Goal: Browse casually: Explore the website without a specific task or goal

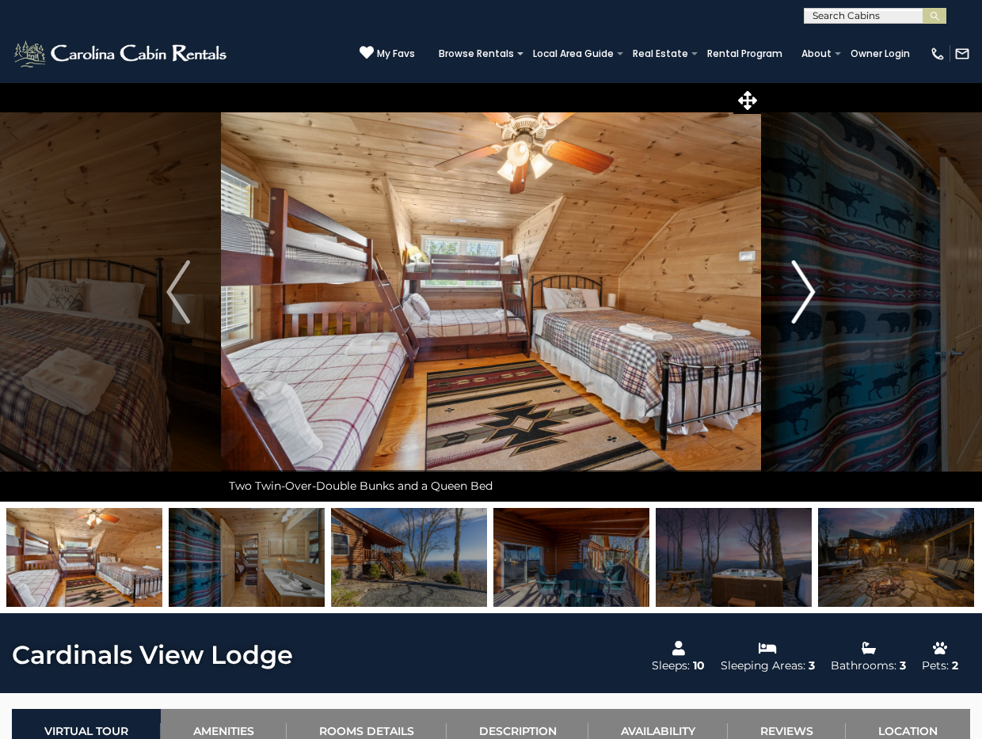
click at [818, 294] on button "Next" at bounding box center [803, 292] width 85 height 420
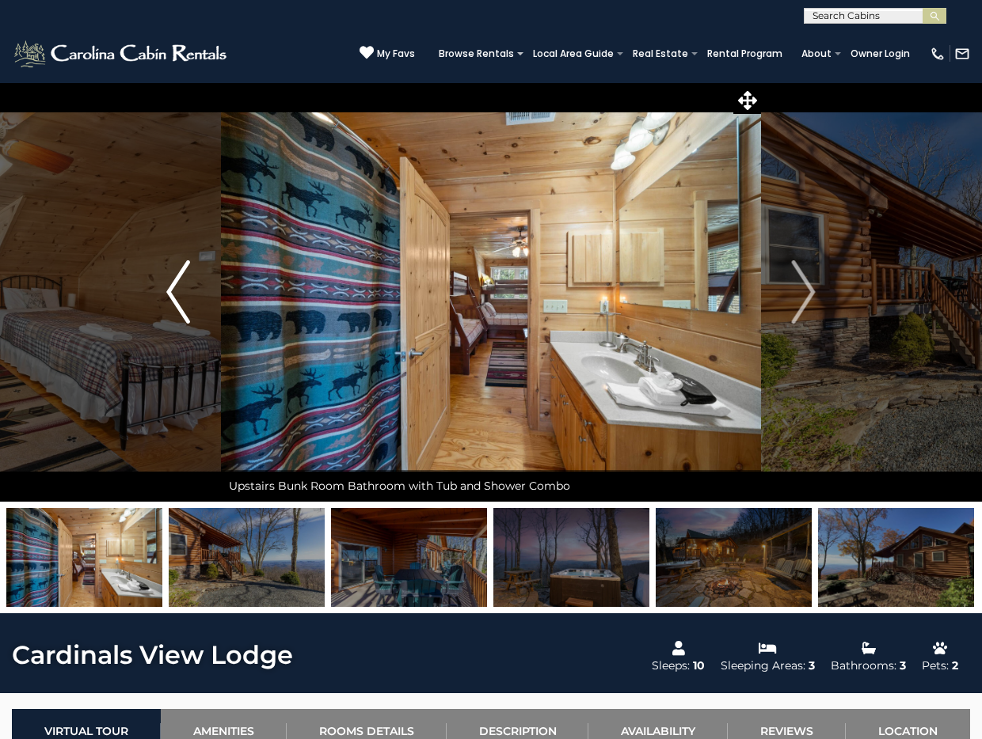
click at [172, 304] on img "Previous" at bounding box center [178, 291] width 24 height 63
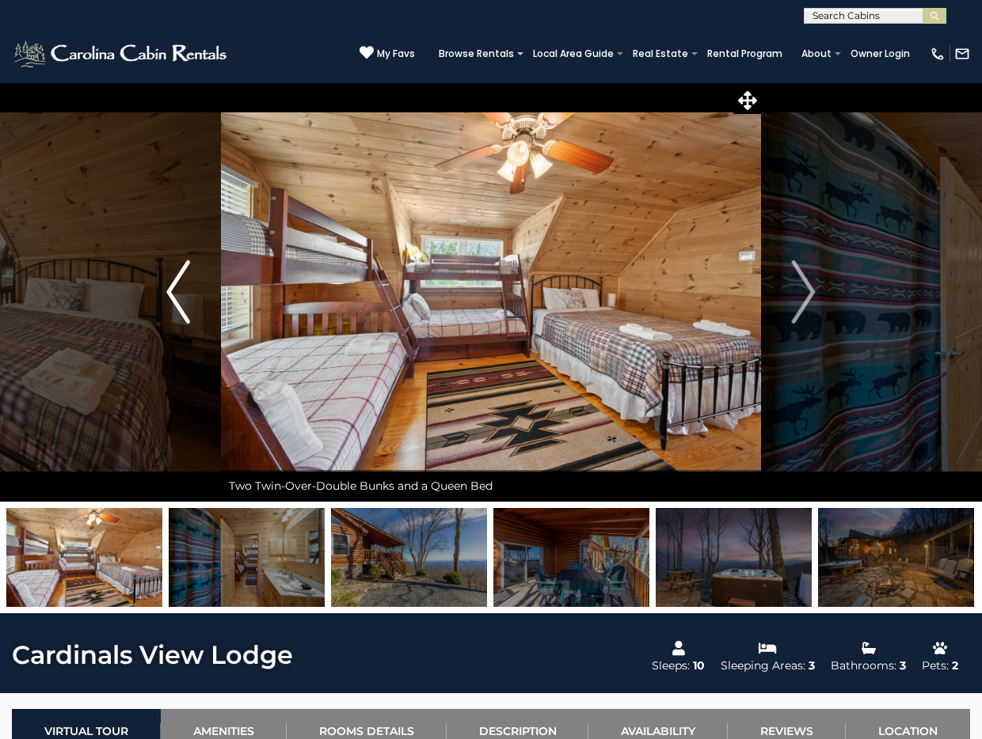
click at [172, 304] on img "Previous" at bounding box center [178, 291] width 24 height 63
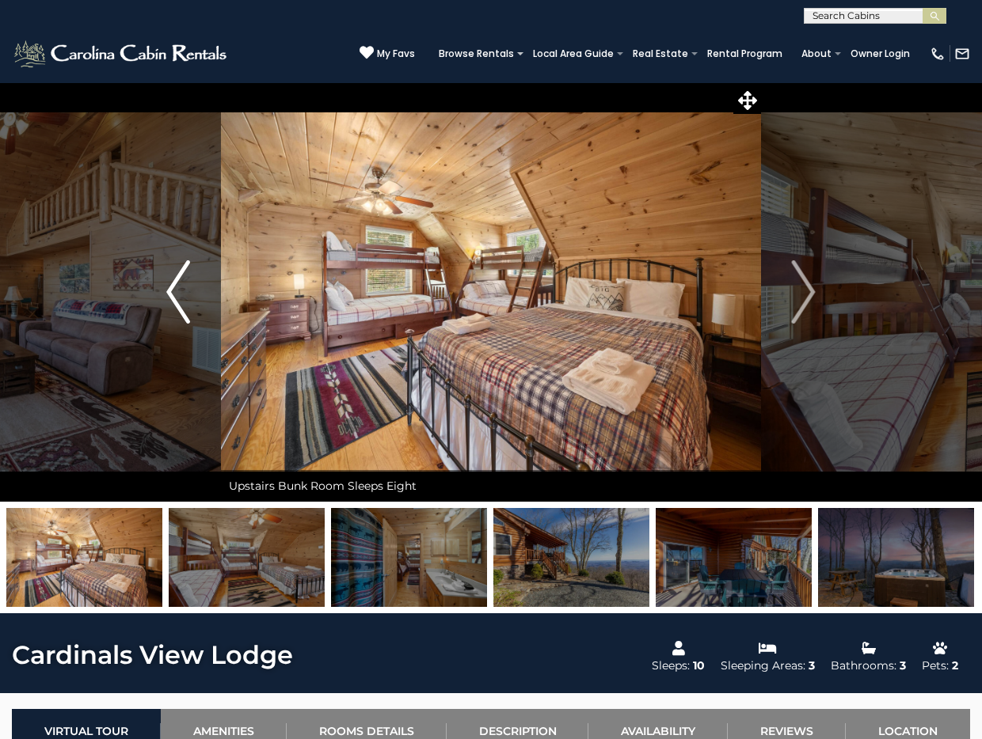
click at [177, 291] on img "Previous" at bounding box center [178, 291] width 24 height 63
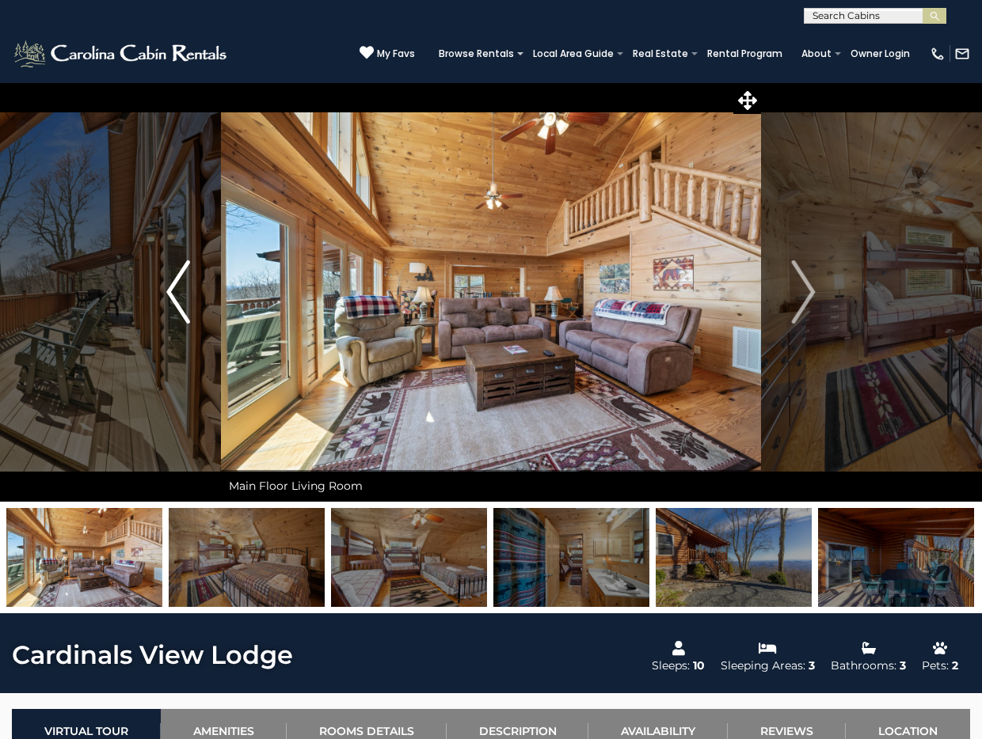
click at [177, 291] on img "Previous" at bounding box center [178, 291] width 24 height 63
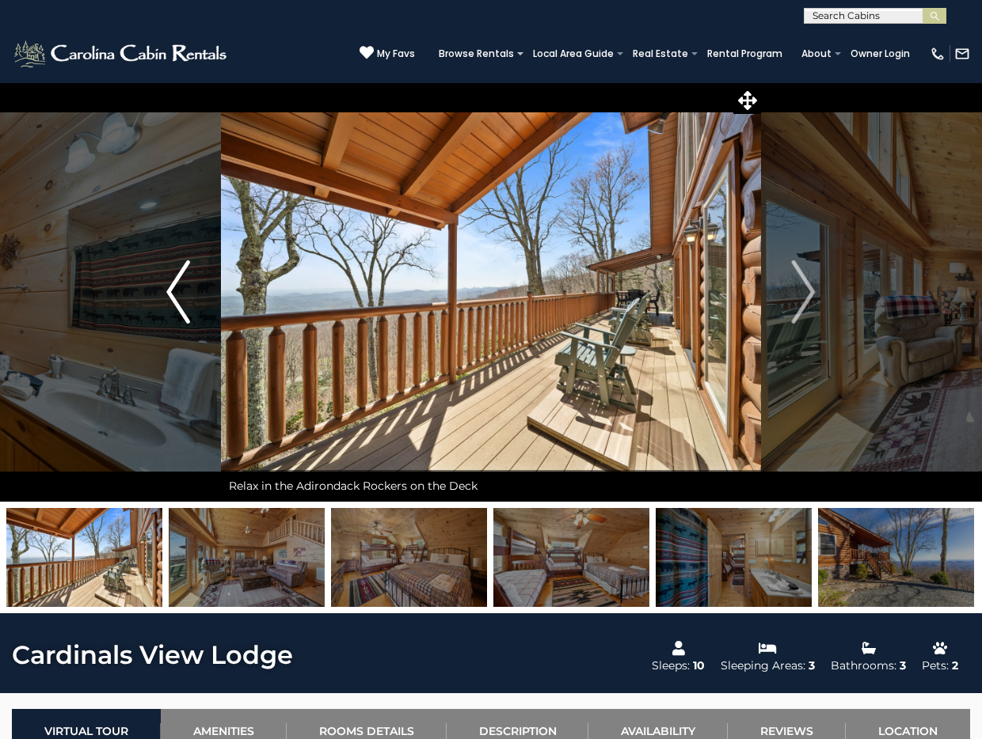
click at [177, 291] on img "Previous" at bounding box center [178, 291] width 24 height 63
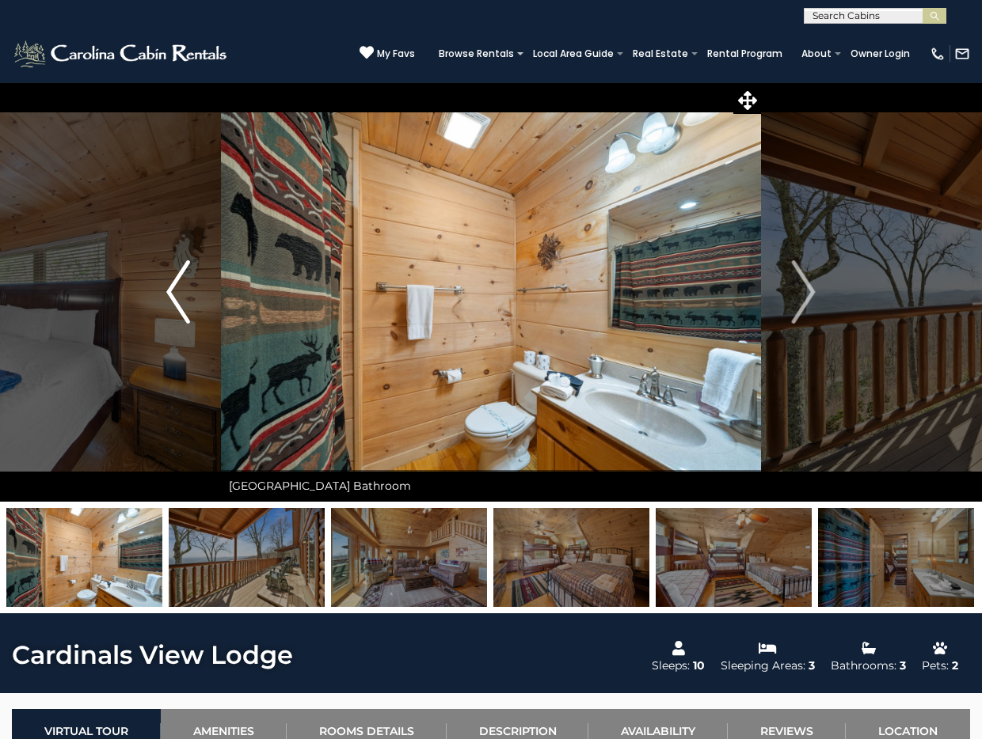
click at [177, 291] on img "Previous" at bounding box center [178, 291] width 24 height 63
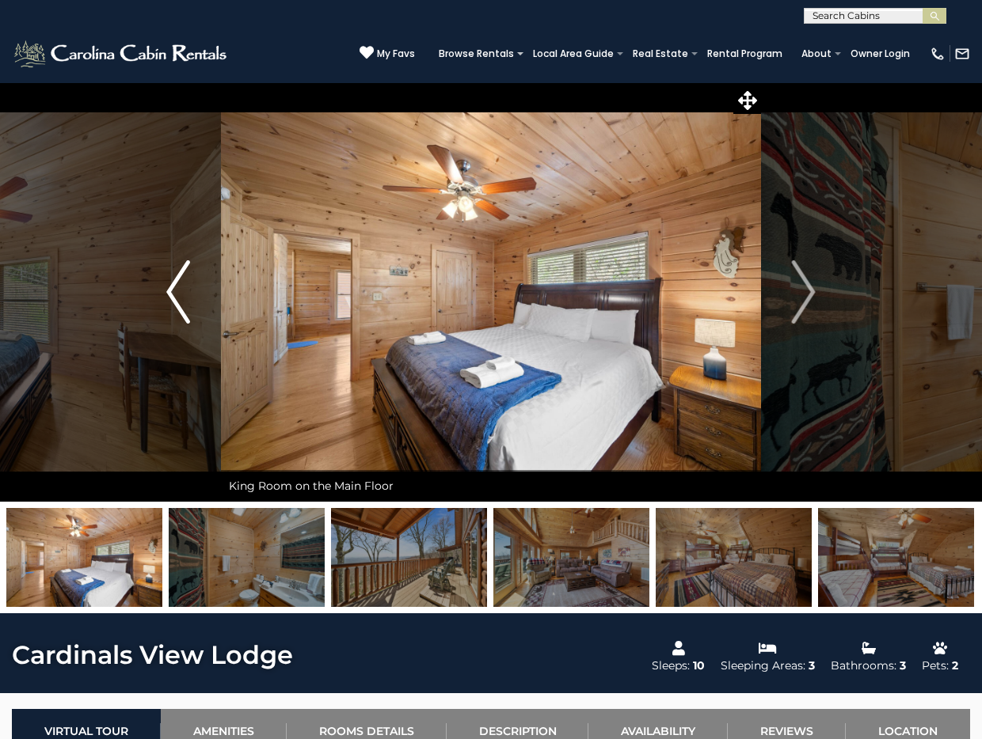
click at [177, 291] on img "Previous" at bounding box center [178, 291] width 24 height 63
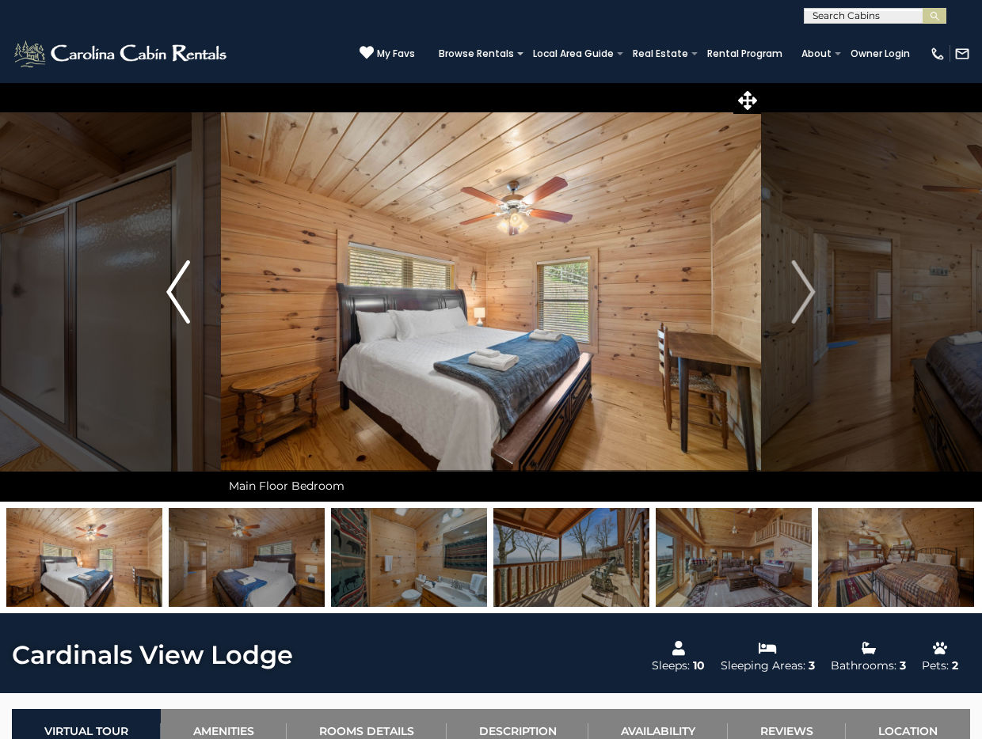
click at [177, 291] on img "Previous" at bounding box center [178, 291] width 24 height 63
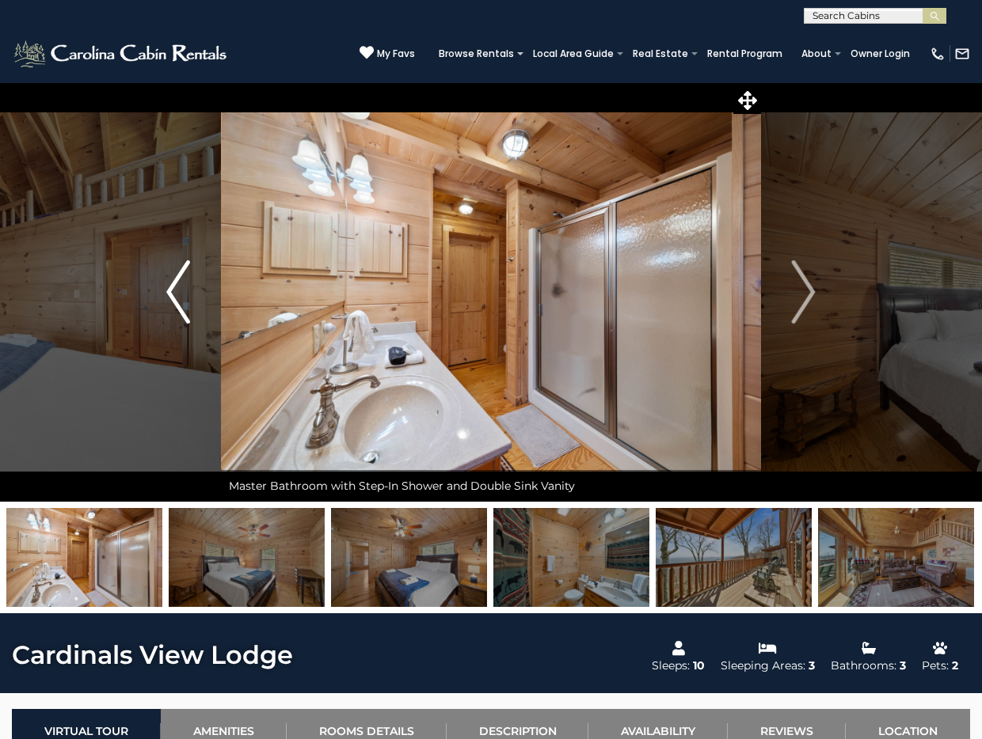
click at [177, 291] on img "Previous" at bounding box center [178, 291] width 24 height 63
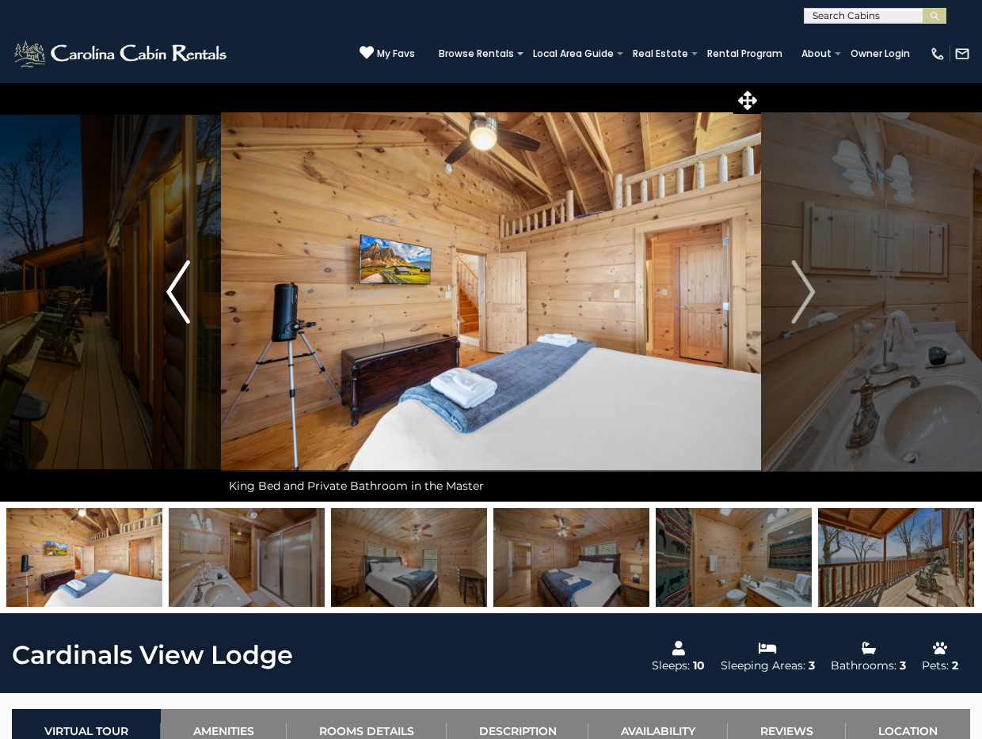
click at [177, 291] on img "Previous" at bounding box center [178, 291] width 24 height 63
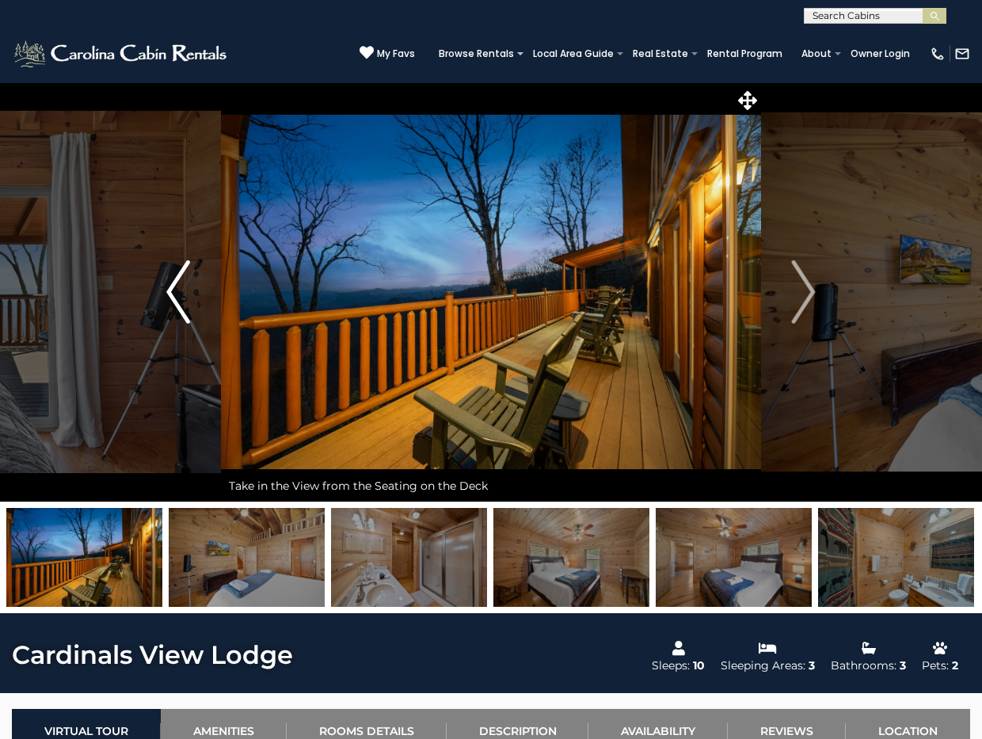
click at [173, 298] on img "Previous" at bounding box center [178, 291] width 24 height 63
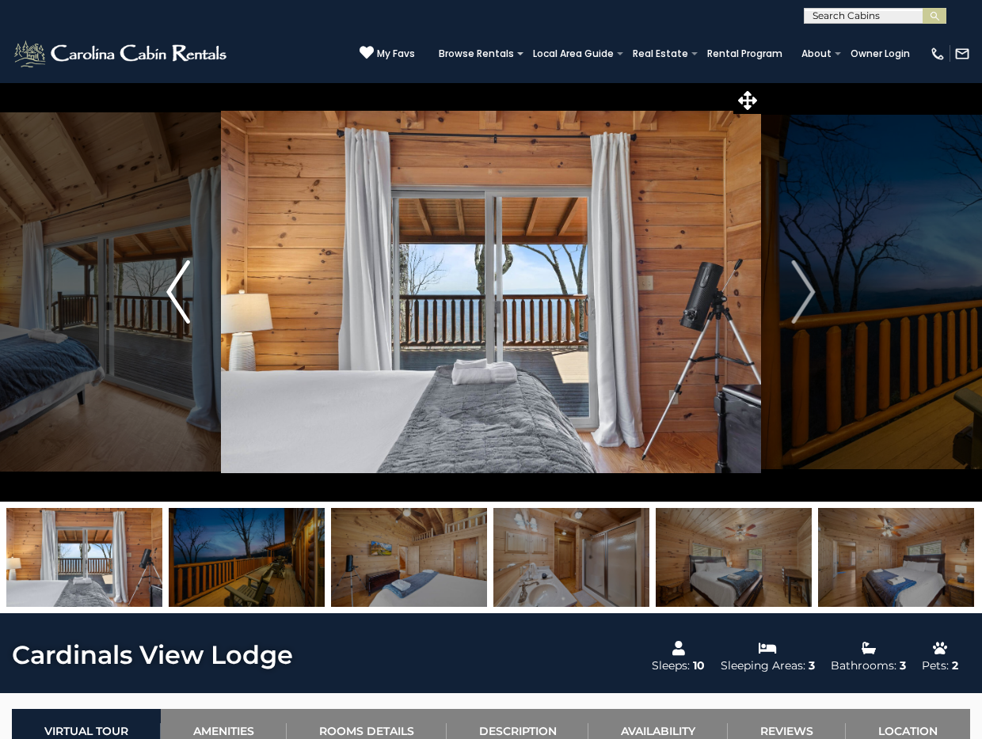
click at [173, 297] on img "Previous" at bounding box center [178, 291] width 24 height 63
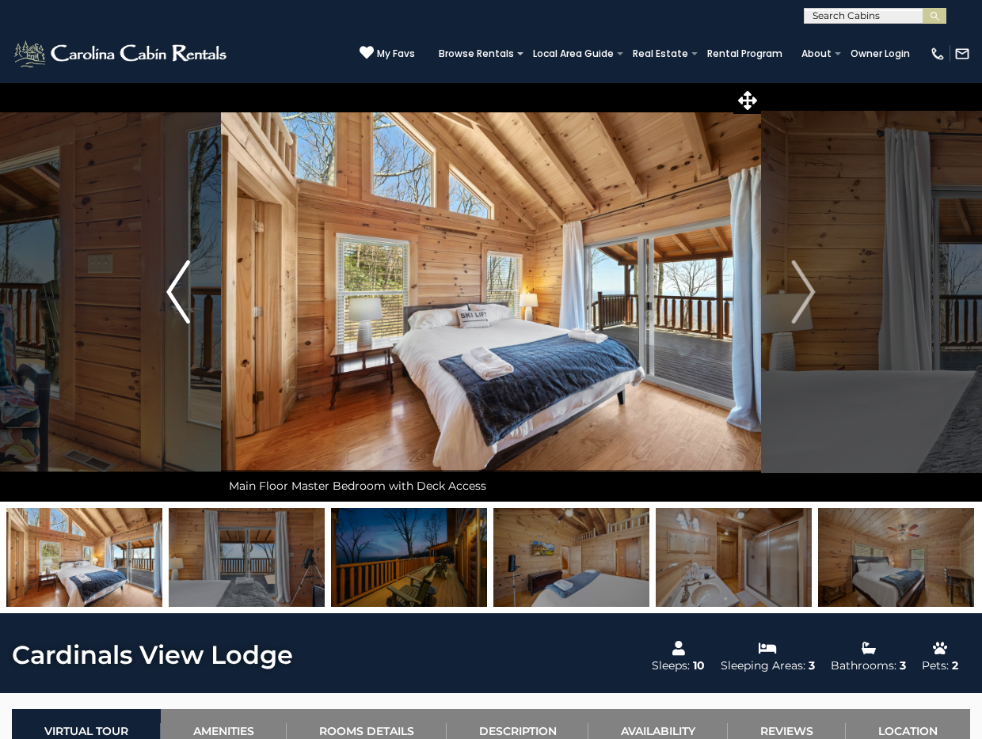
click at [173, 297] on img "Previous" at bounding box center [178, 291] width 24 height 63
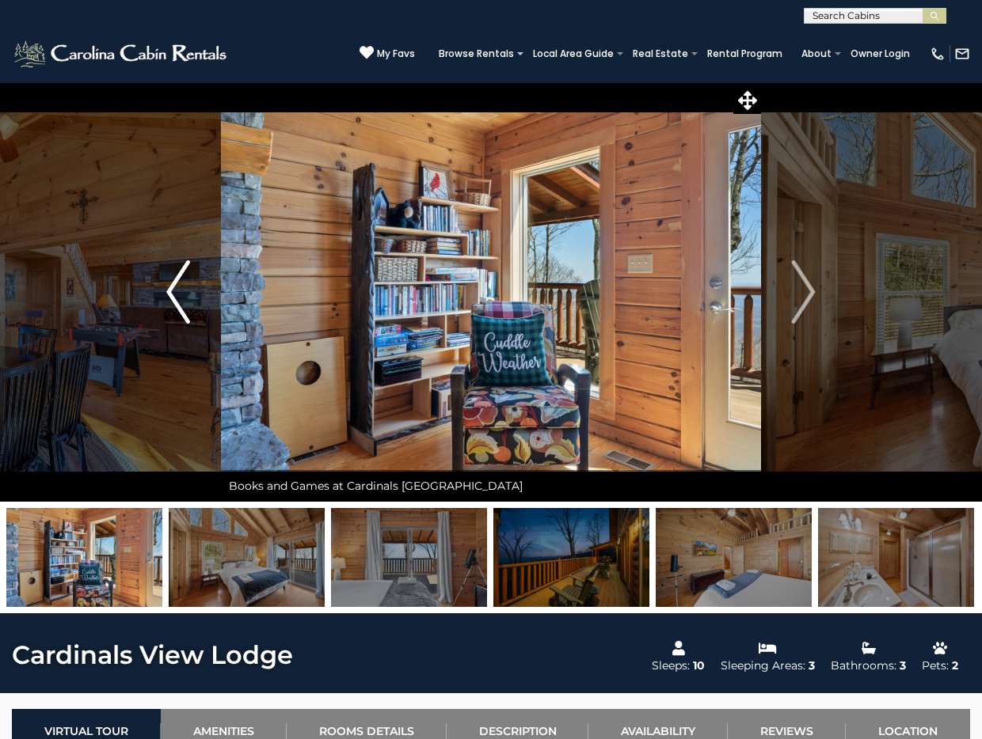
click at [173, 297] on img "Previous" at bounding box center [178, 291] width 24 height 63
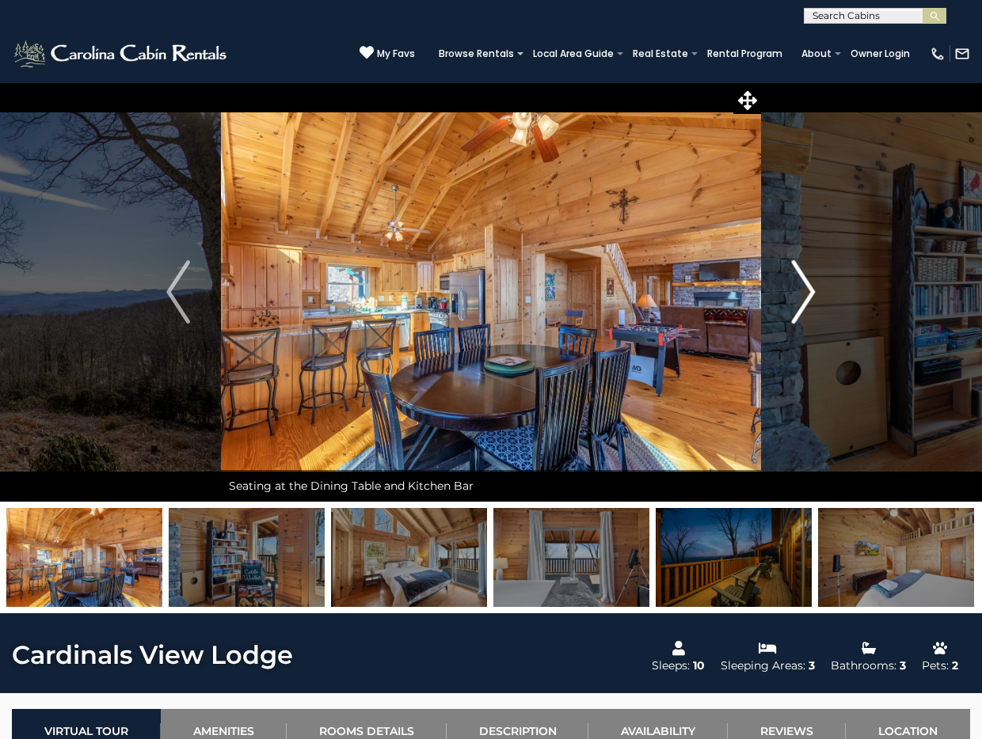
click at [818, 293] on button "Next" at bounding box center [803, 292] width 85 height 420
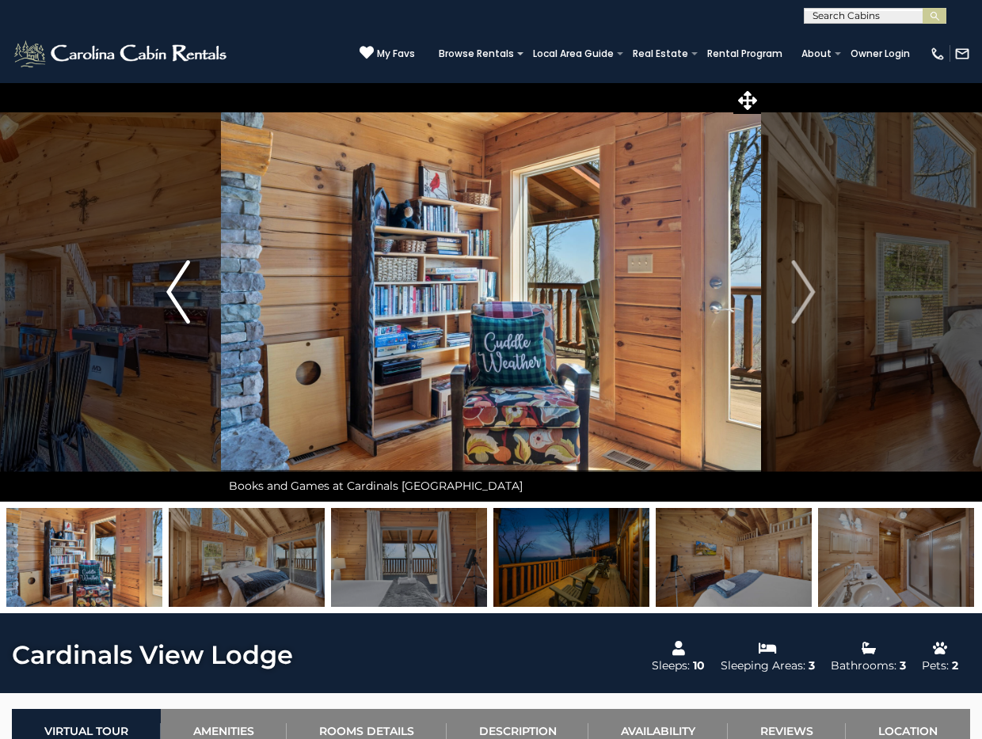
click at [183, 292] on img "Previous" at bounding box center [178, 291] width 24 height 63
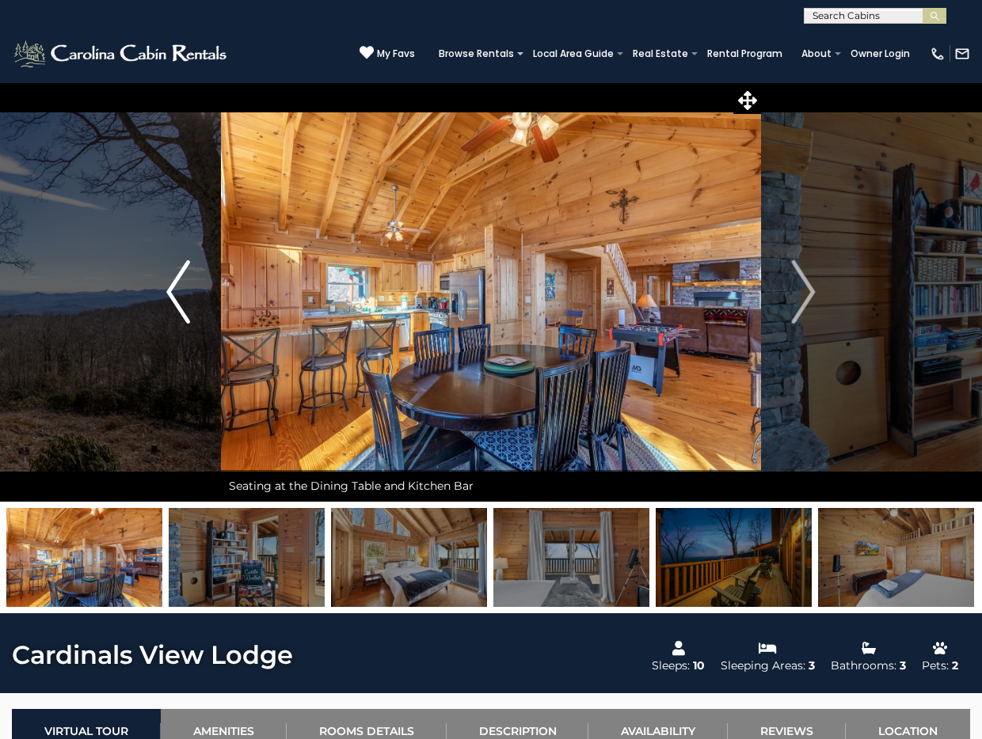
click at [183, 292] on img "Previous" at bounding box center [178, 291] width 24 height 63
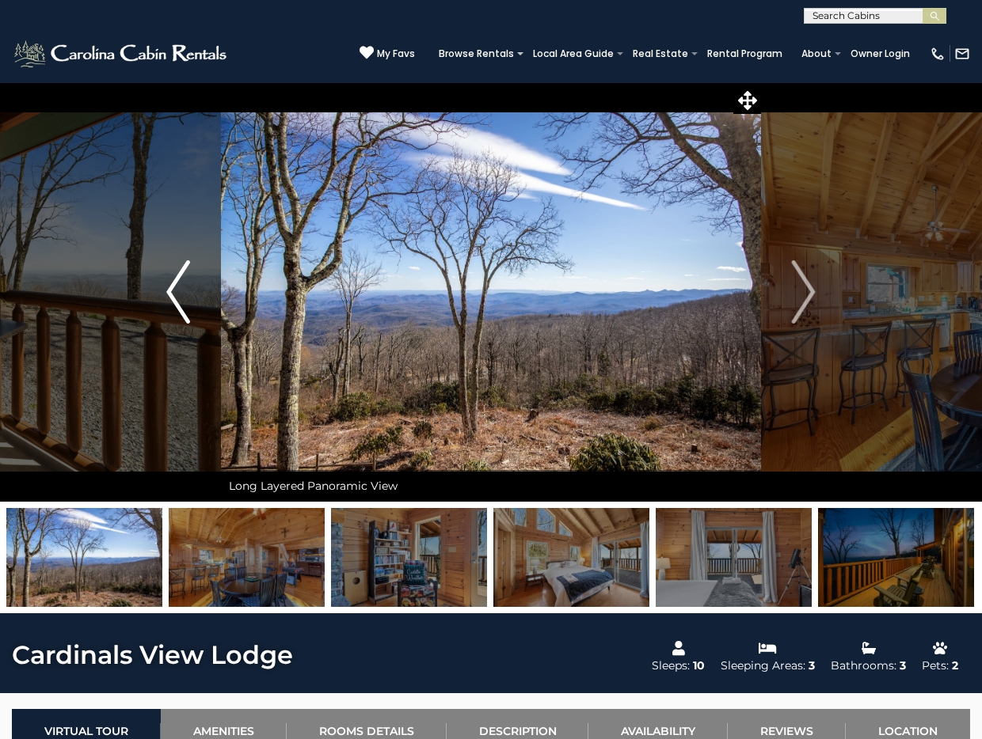
click at [183, 291] on img "Previous" at bounding box center [178, 291] width 24 height 63
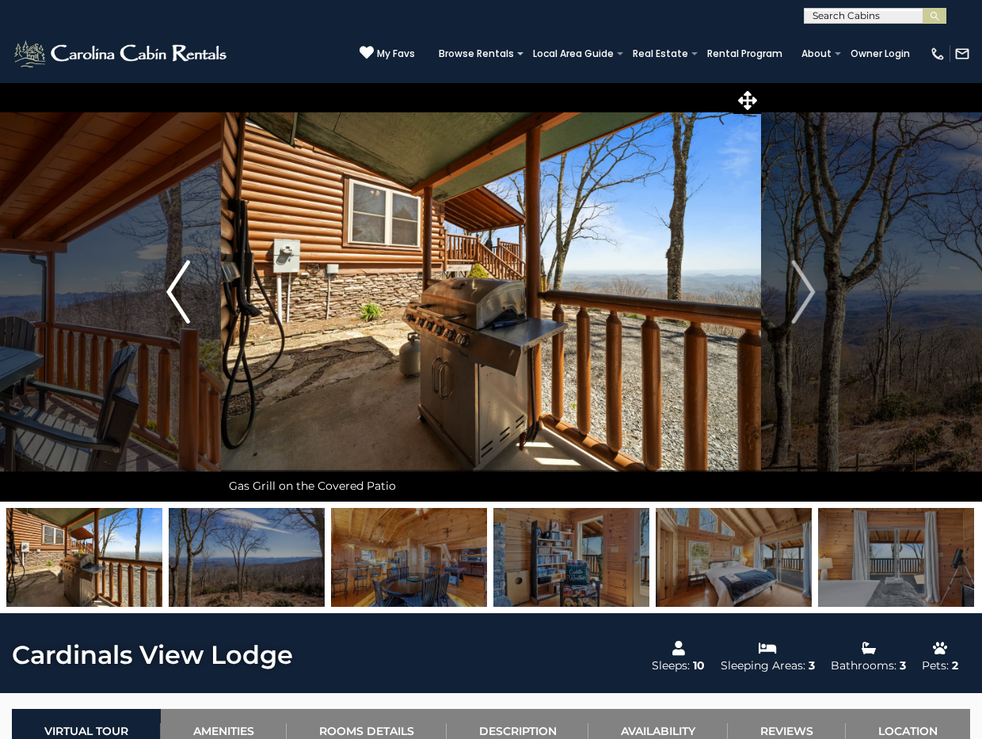
click at [183, 288] on img "Previous" at bounding box center [178, 291] width 24 height 63
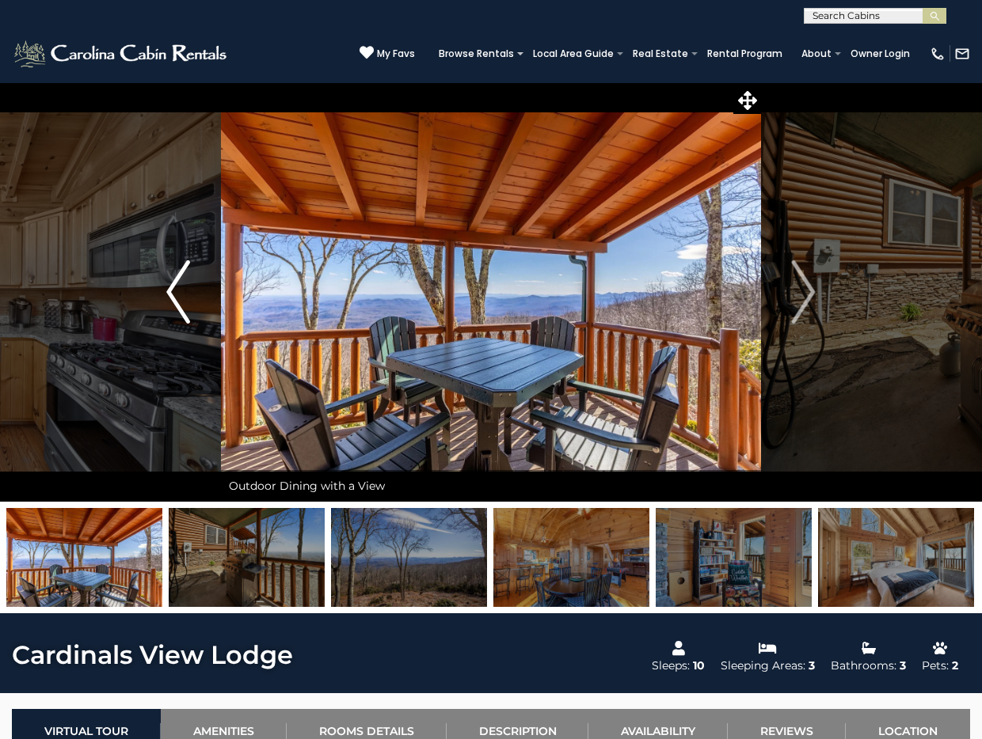
click at [179, 245] on button "Previous" at bounding box center [177, 292] width 85 height 420
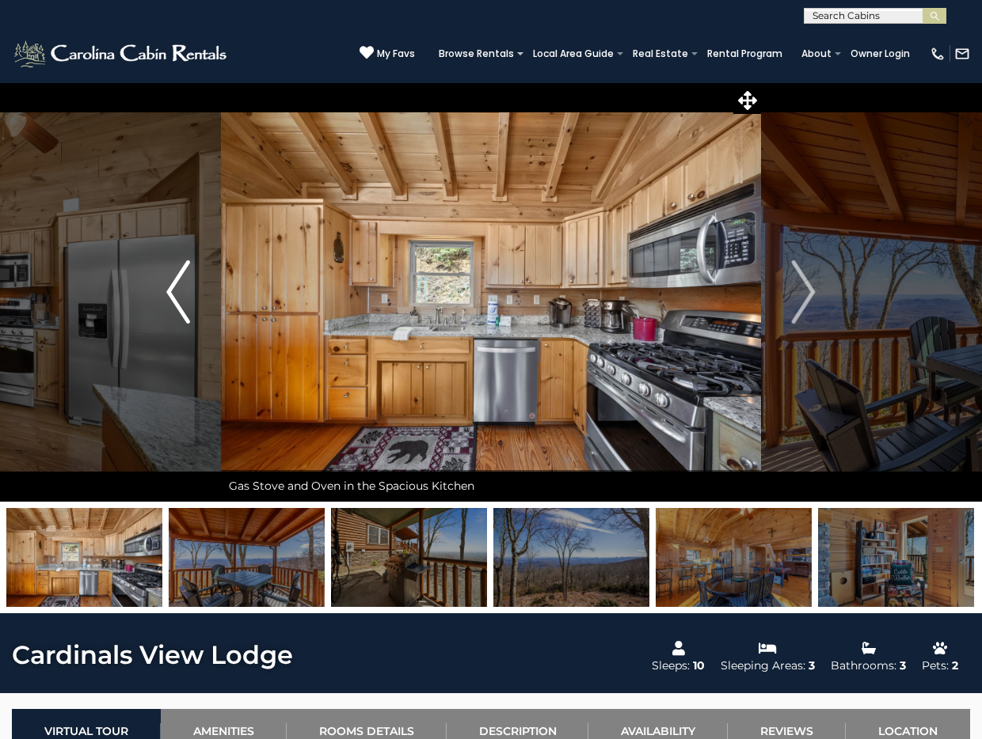
click at [180, 245] on button "Previous" at bounding box center [177, 292] width 85 height 420
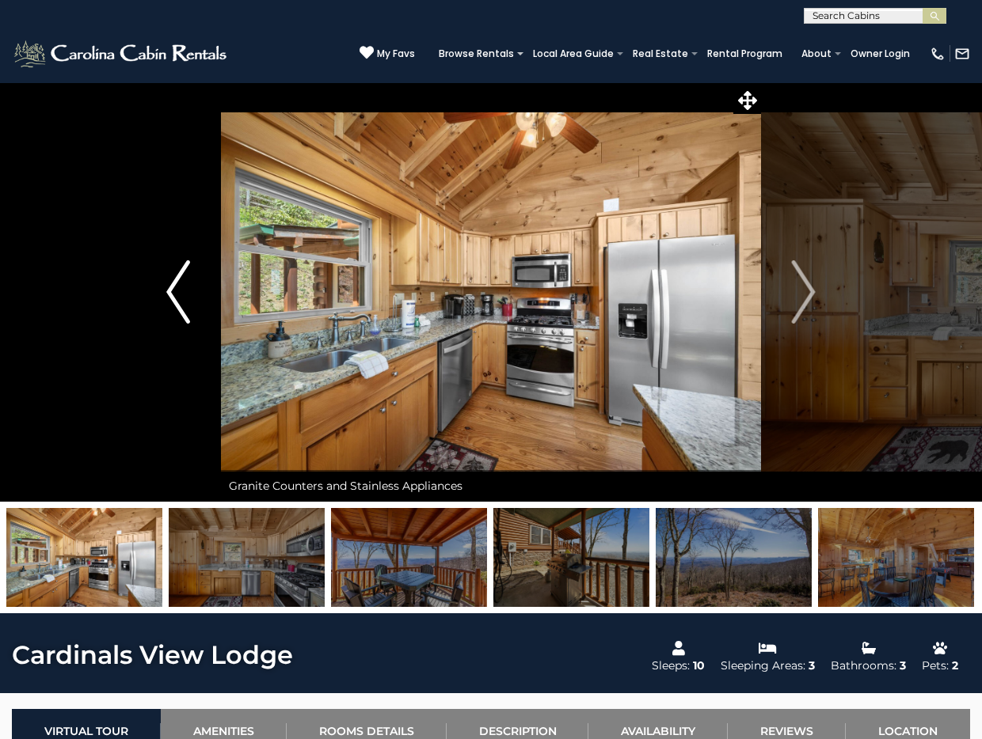
click at [180, 245] on button "Previous" at bounding box center [177, 292] width 85 height 420
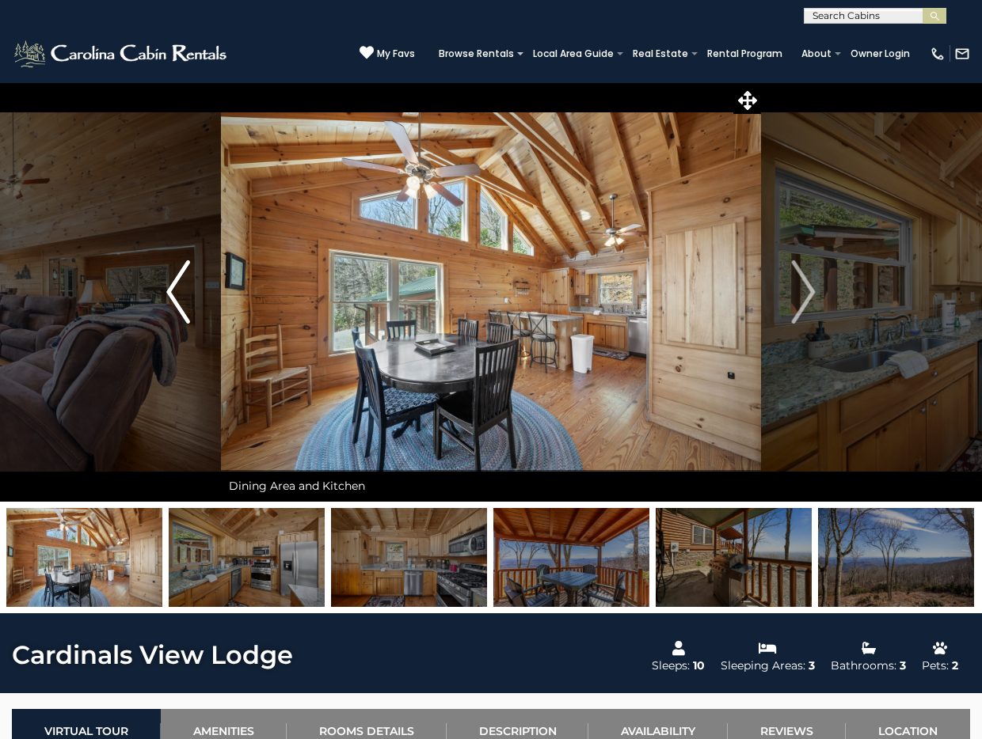
click at [180, 245] on button "Previous" at bounding box center [177, 292] width 85 height 420
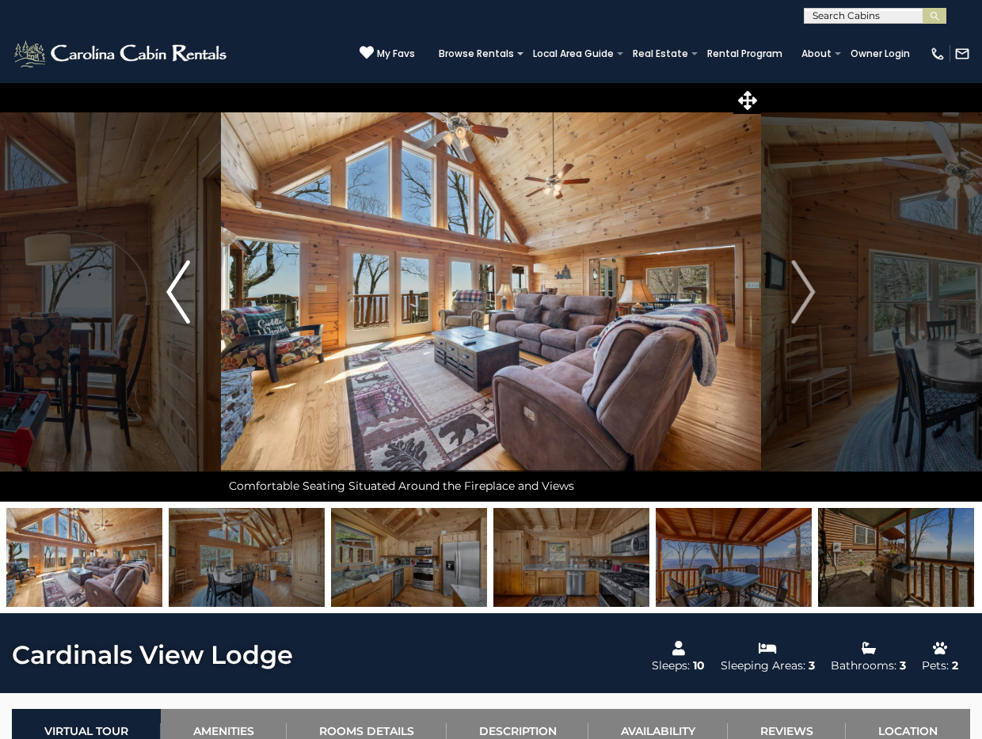
click at [180, 245] on button "Previous" at bounding box center [177, 292] width 85 height 420
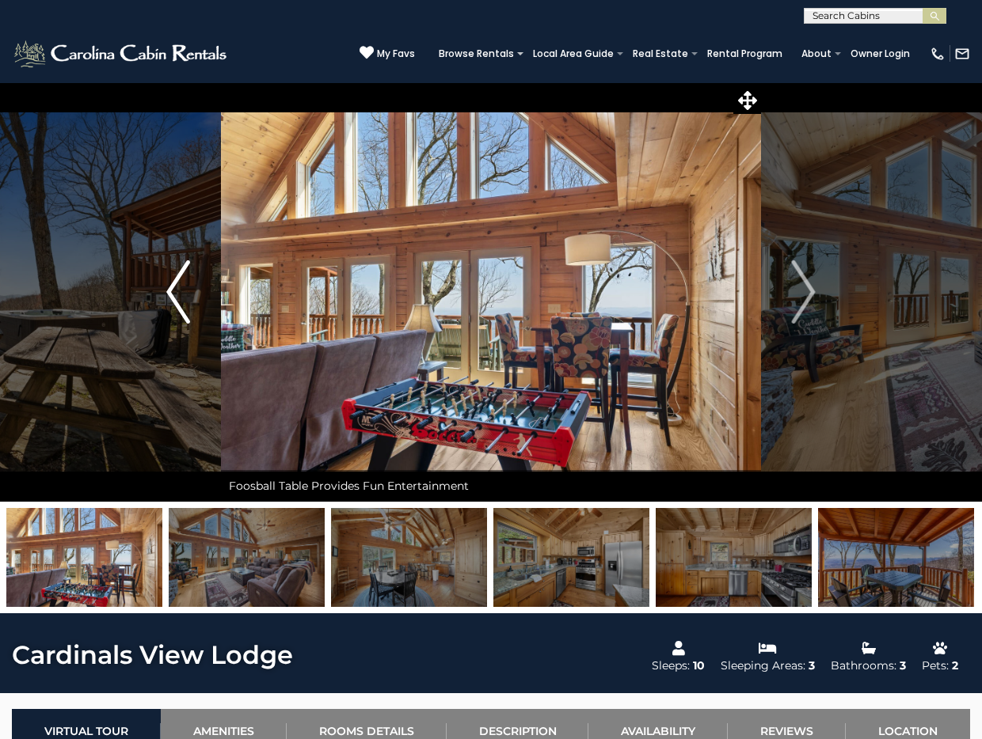
click at [175, 270] on img "Previous" at bounding box center [178, 291] width 24 height 63
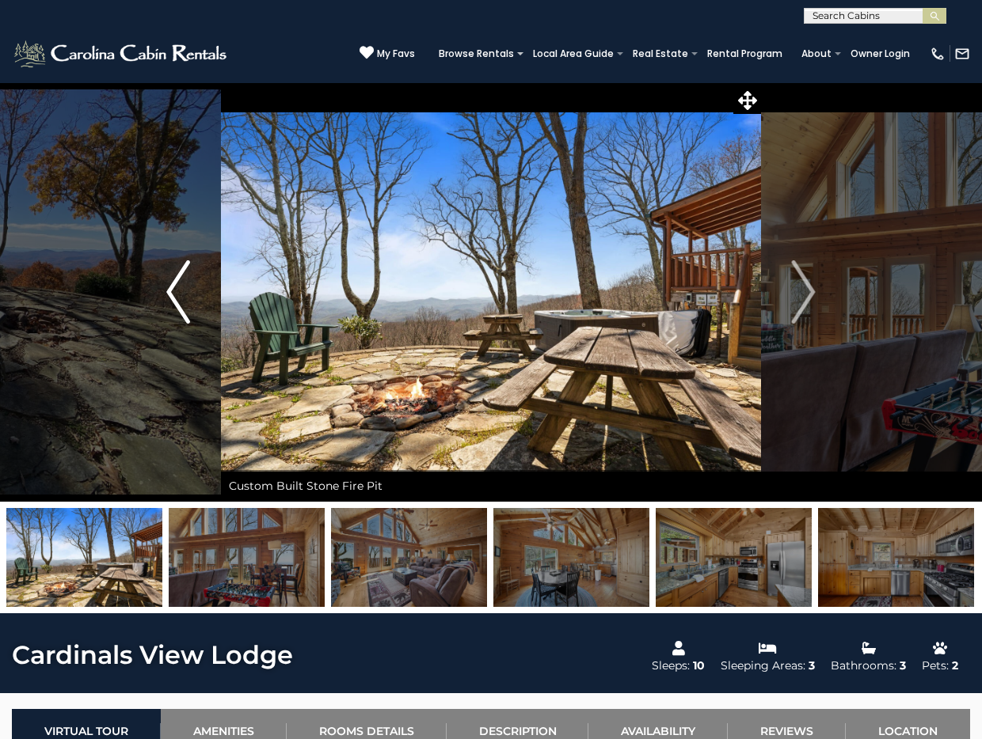
click at [176, 283] on img "Previous" at bounding box center [178, 291] width 24 height 63
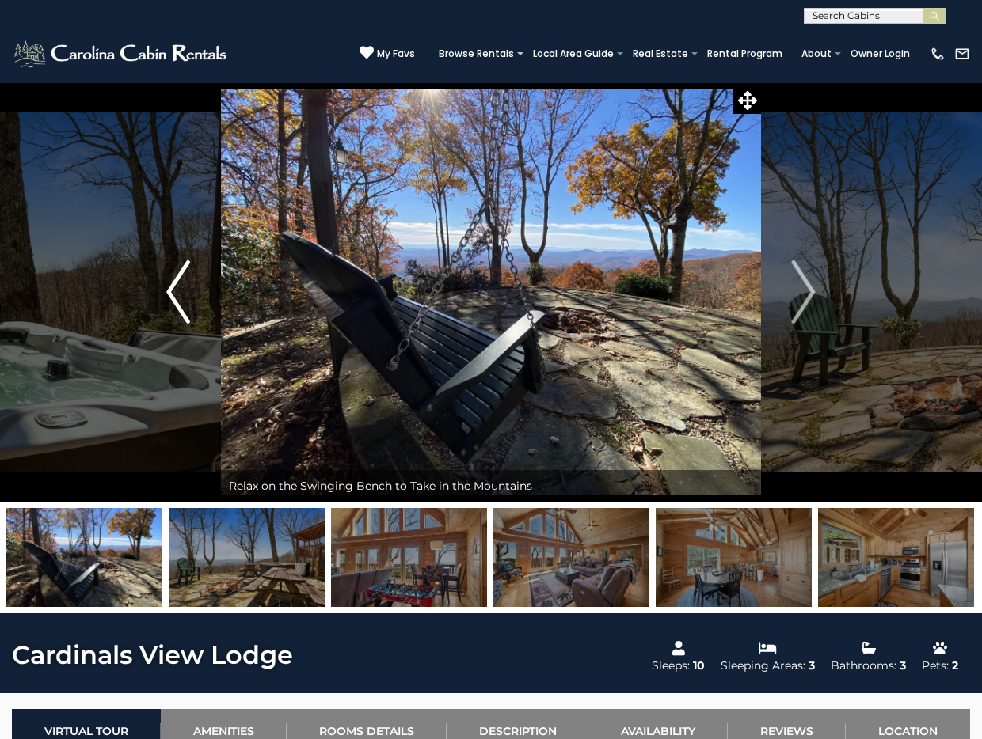
click at [174, 295] on img "Previous" at bounding box center [178, 291] width 24 height 63
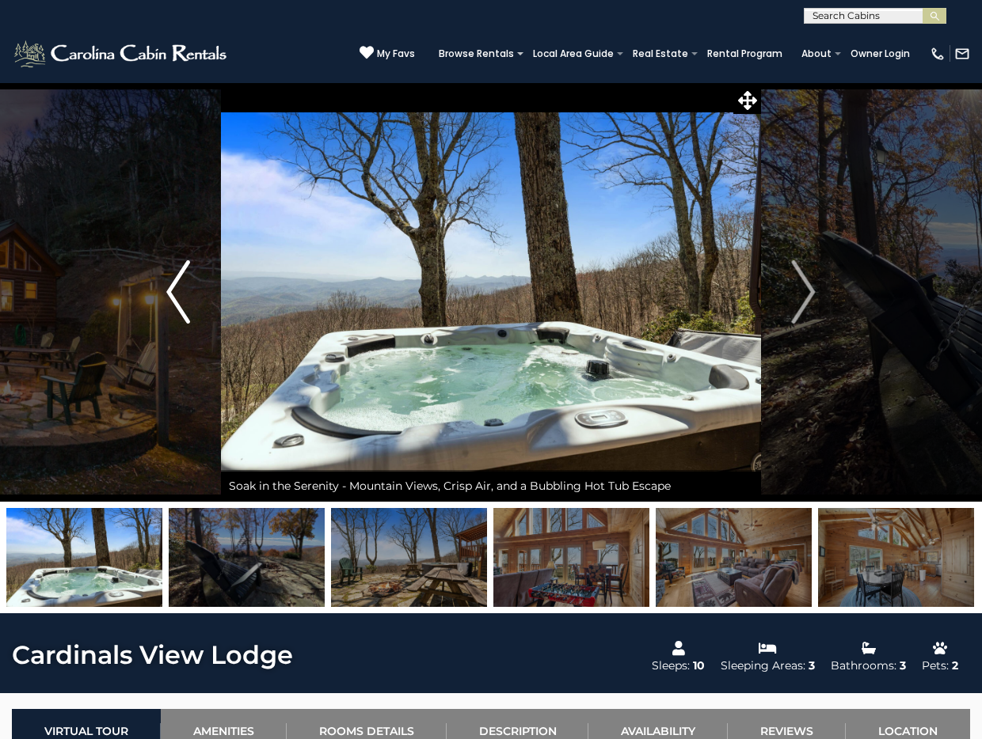
click at [174, 295] on img "Previous" at bounding box center [178, 291] width 24 height 63
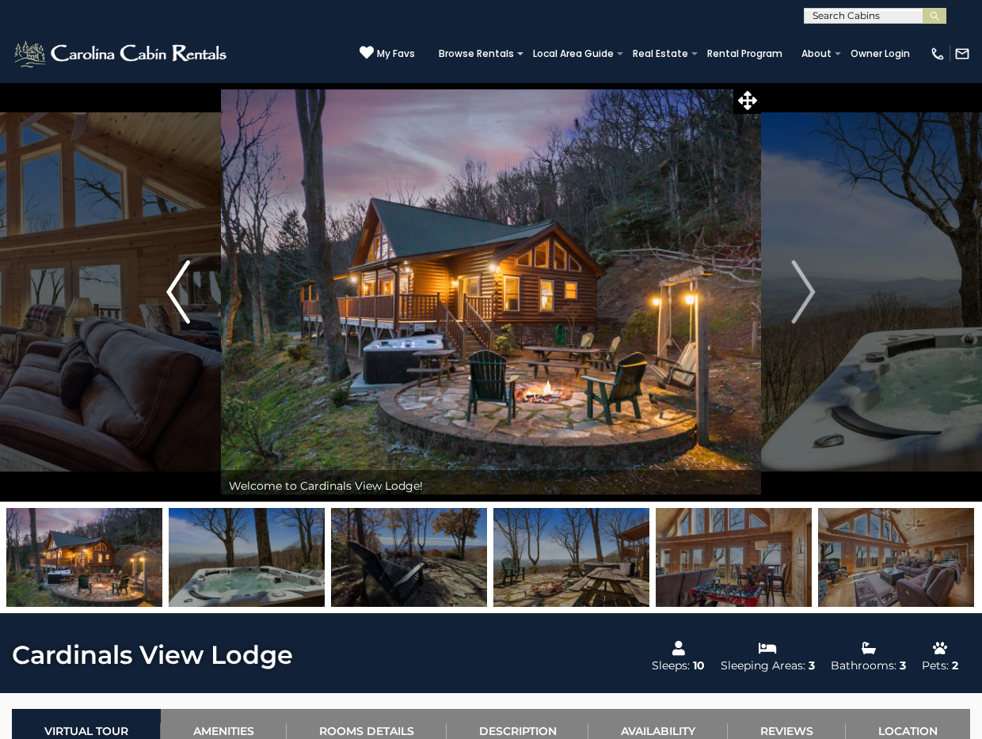
click at [174, 295] on img "Previous" at bounding box center [178, 291] width 24 height 63
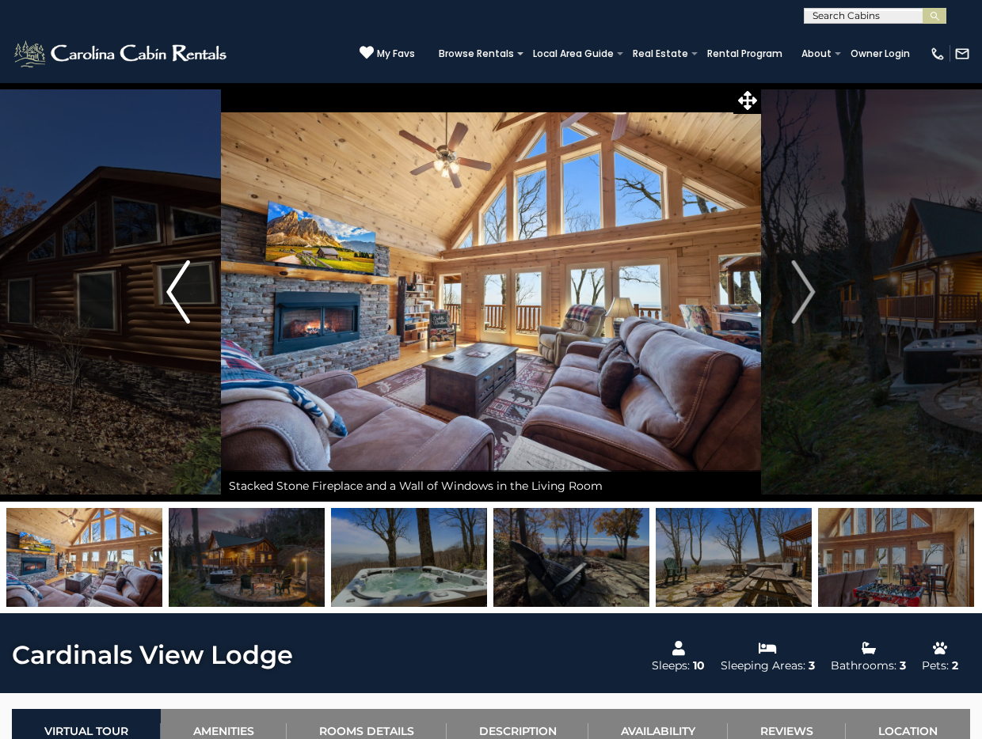
click at [174, 295] on img "Previous" at bounding box center [178, 291] width 24 height 63
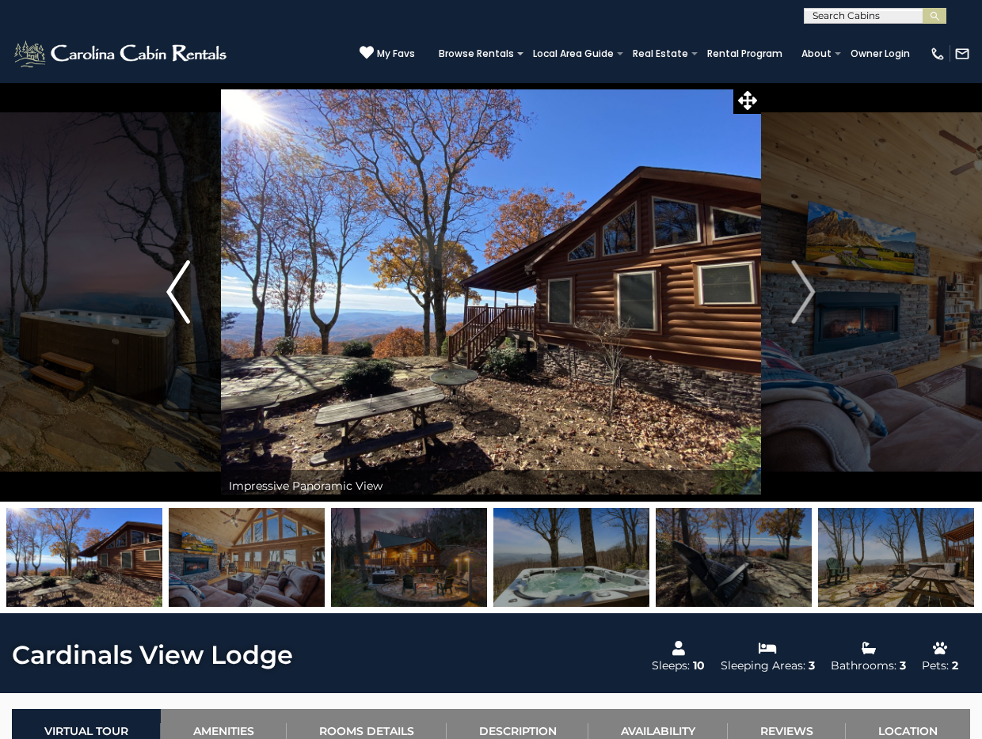
click at [174, 295] on img "Previous" at bounding box center [178, 291] width 24 height 63
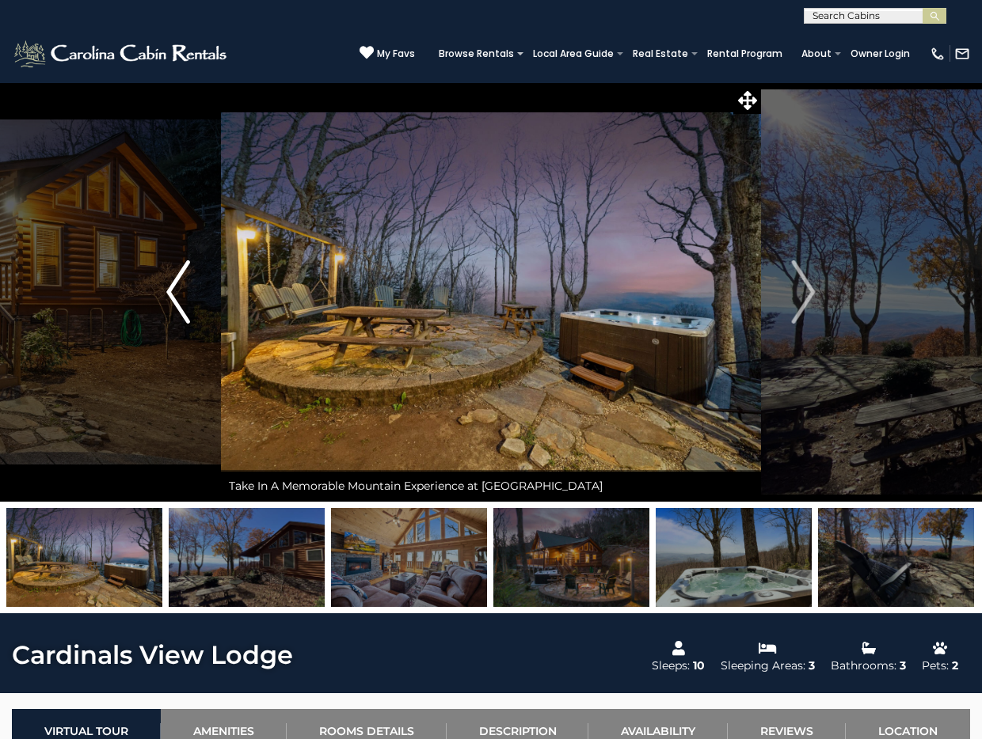
click at [184, 270] on img "Previous" at bounding box center [178, 291] width 24 height 63
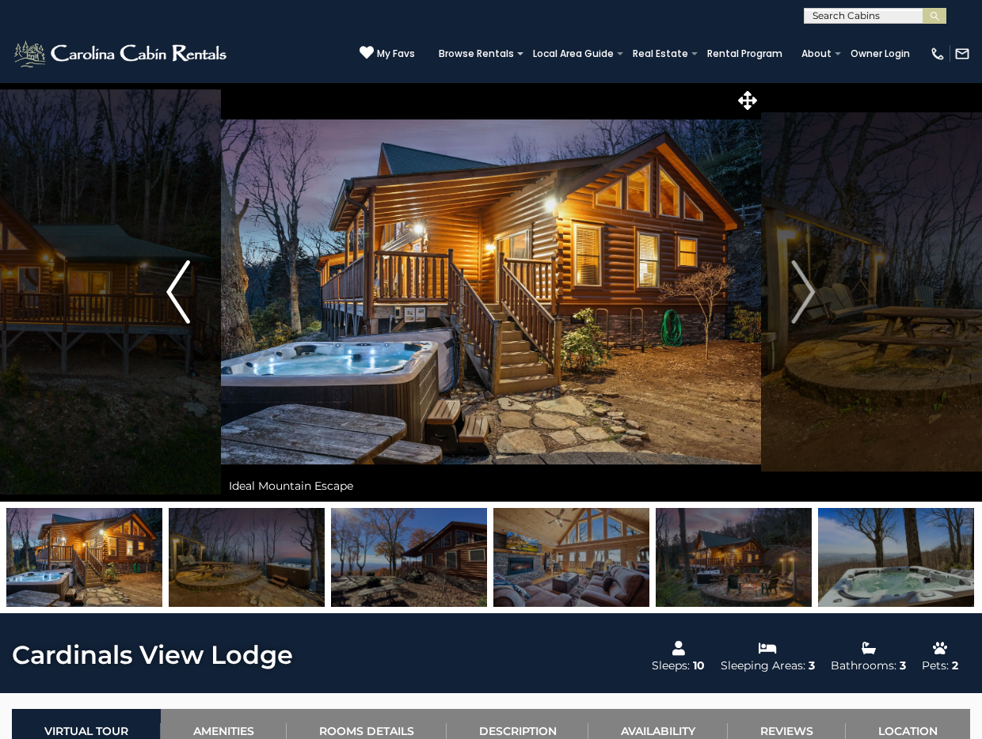
click at [184, 270] on img "Previous" at bounding box center [178, 291] width 24 height 63
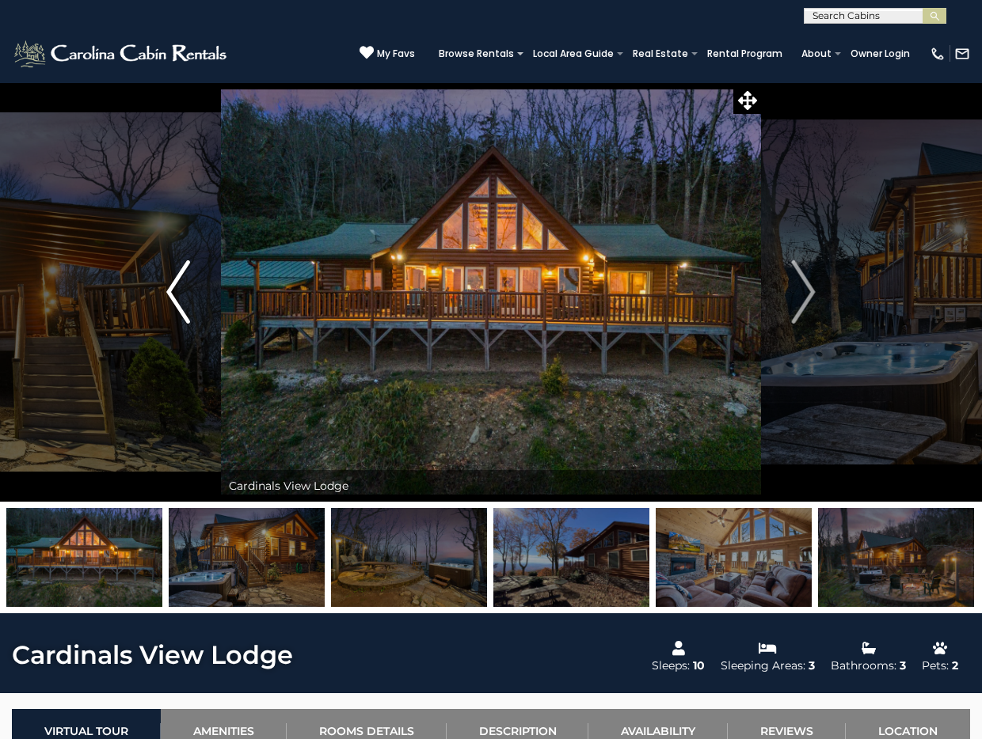
click at [180, 290] on img "Previous" at bounding box center [178, 291] width 24 height 63
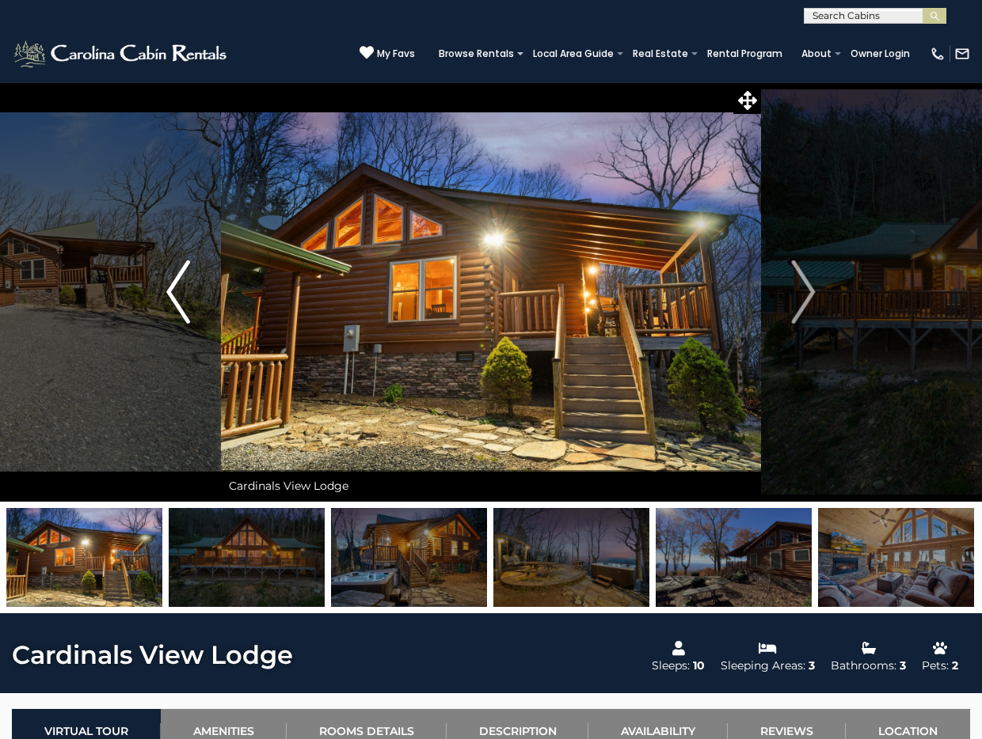
click at [180, 289] on img "Previous" at bounding box center [178, 291] width 24 height 63
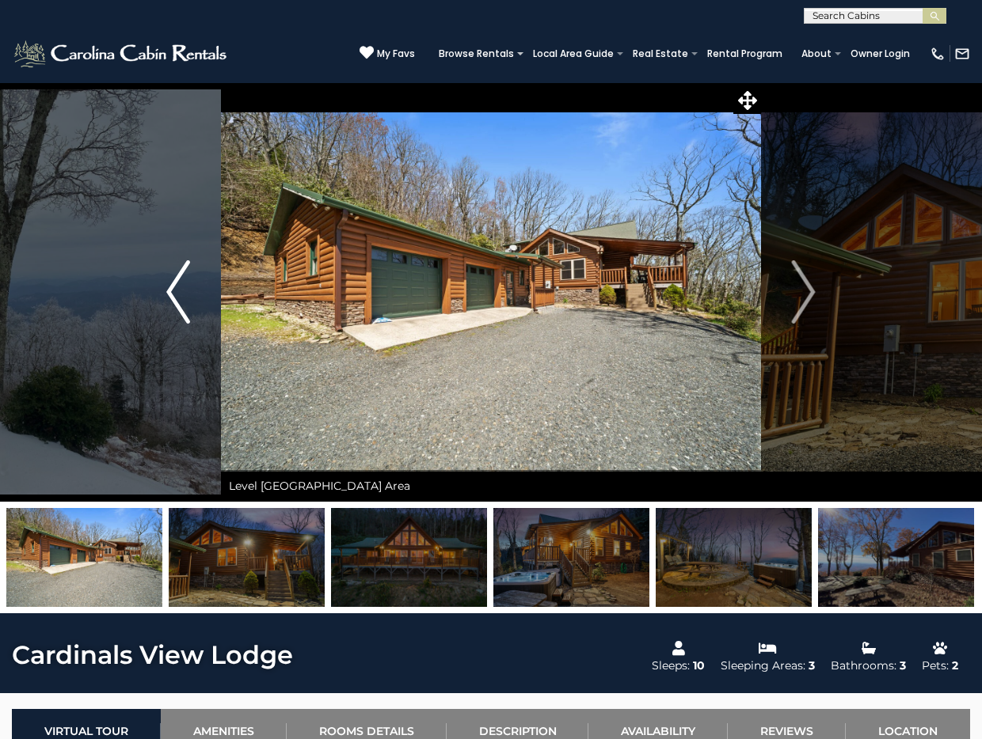
click at [184, 297] on img "Previous" at bounding box center [178, 291] width 24 height 63
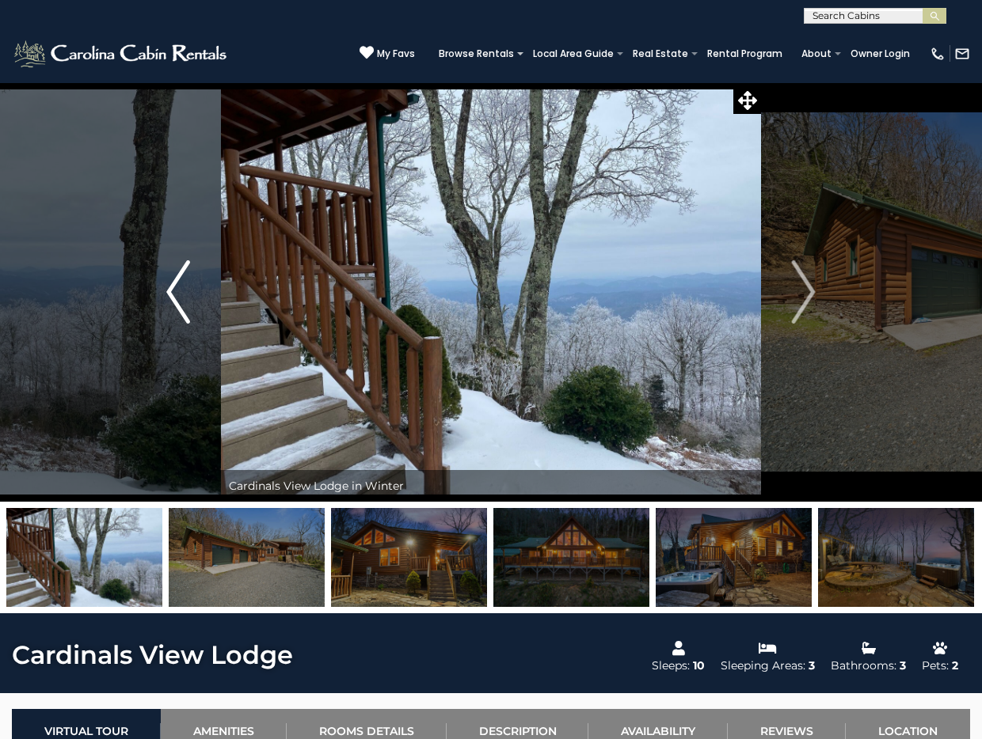
click at [184, 297] on img "Previous" at bounding box center [178, 291] width 24 height 63
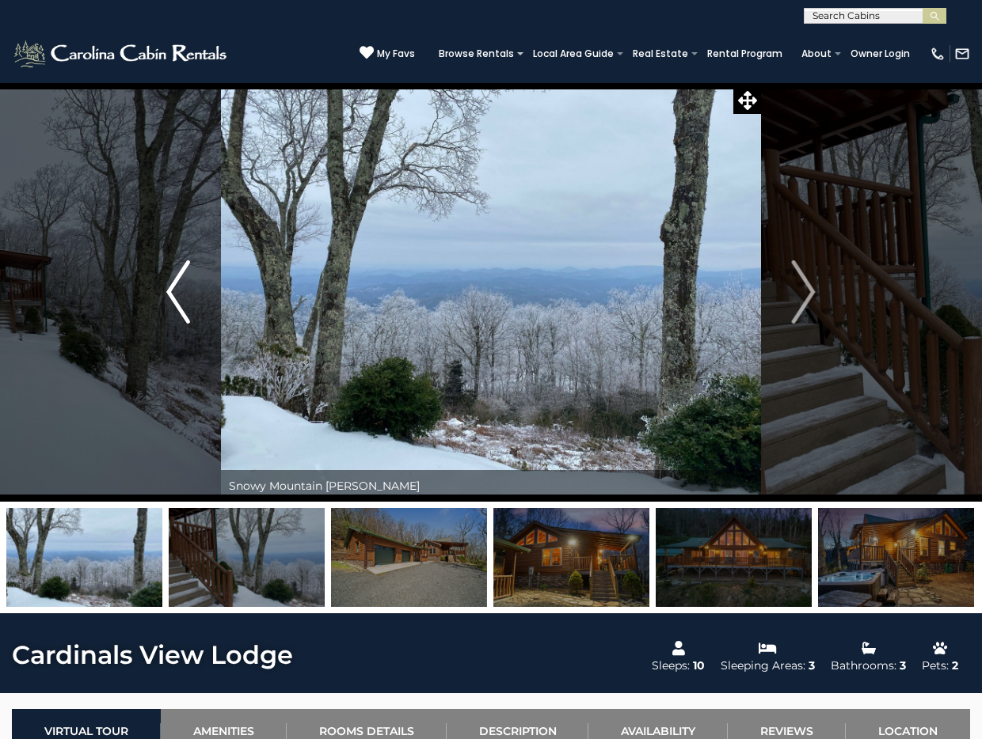
click at [180, 298] on img "Previous" at bounding box center [178, 291] width 24 height 63
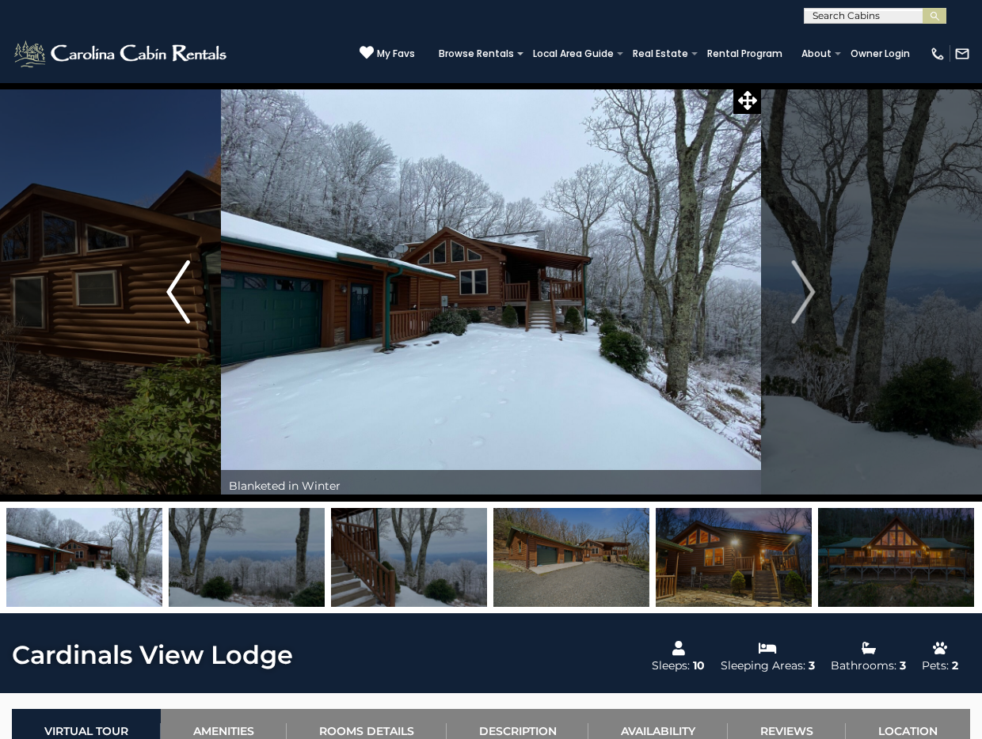
click at [174, 287] on img "Previous" at bounding box center [178, 291] width 24 height 63
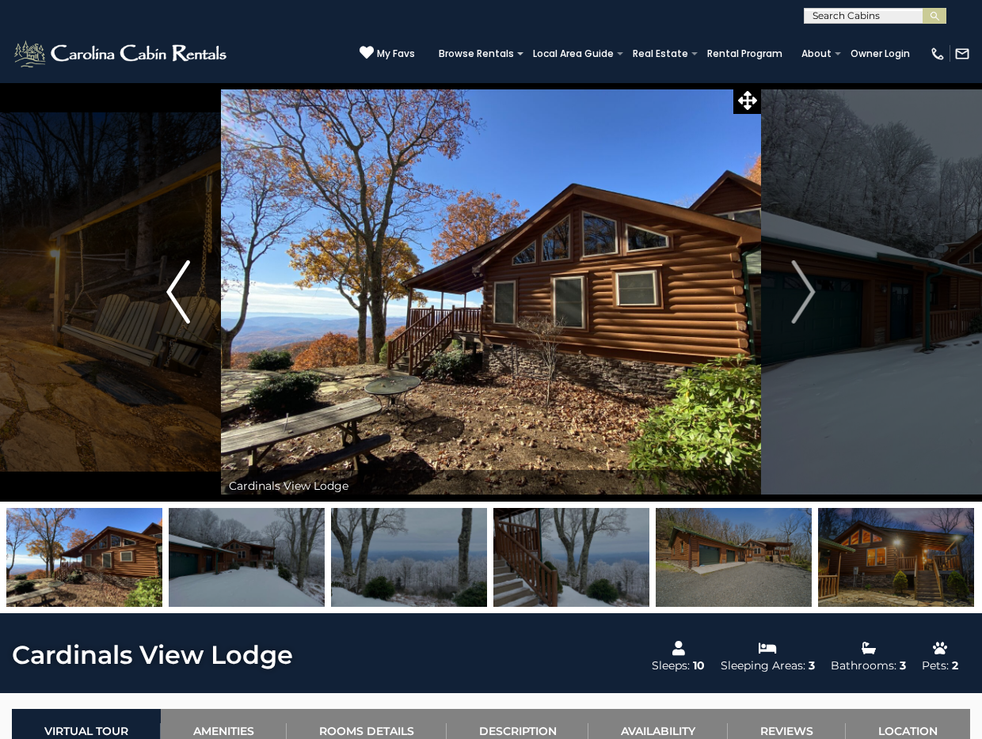
click at [174, 287] on img "Previous" at bounding box center [178, 291] width 24 height 63
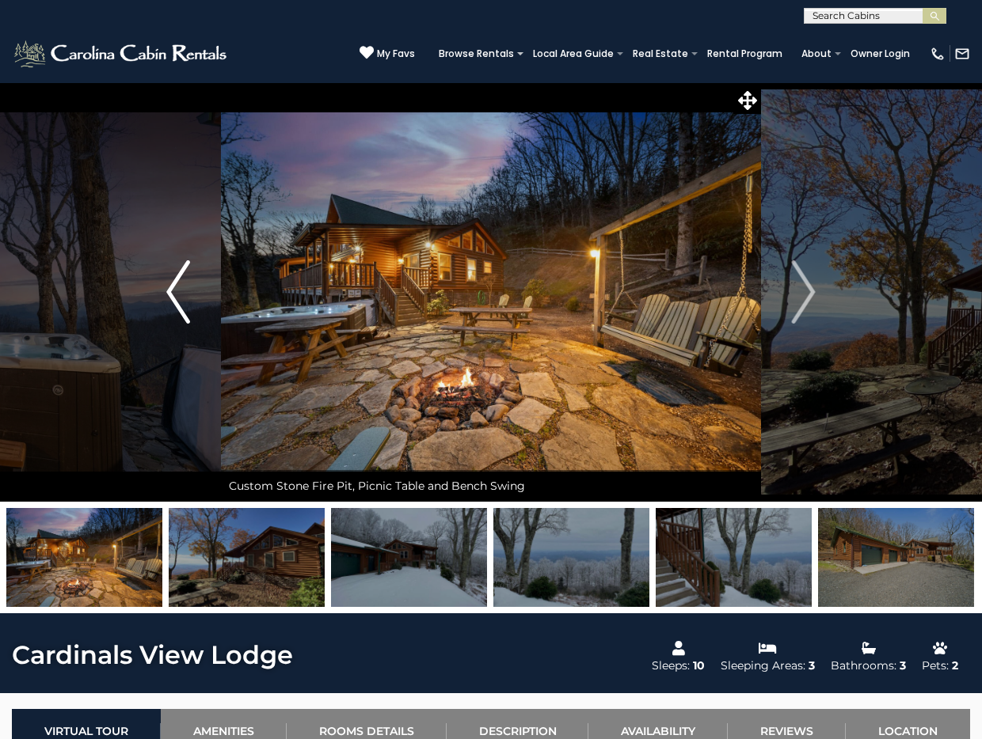
click at [174, 287] on img "Previous" at bounding box center [178, 291] width 24 height 63
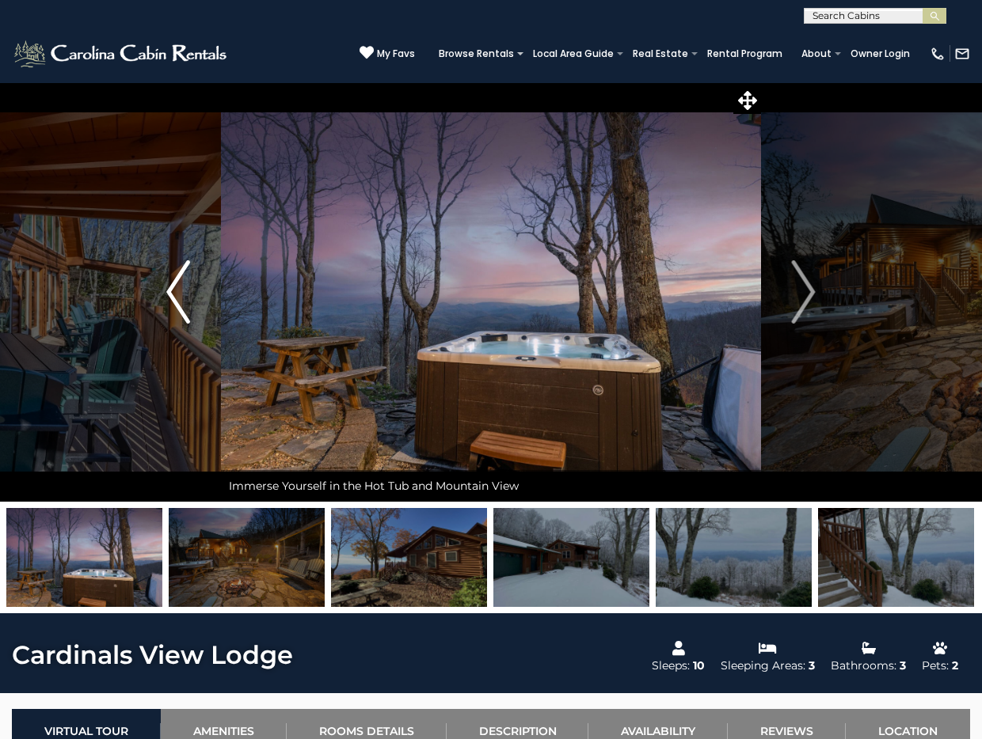
click at [174, 287] on img "Previous" at bounding box center [178, 291] width 24 height 63
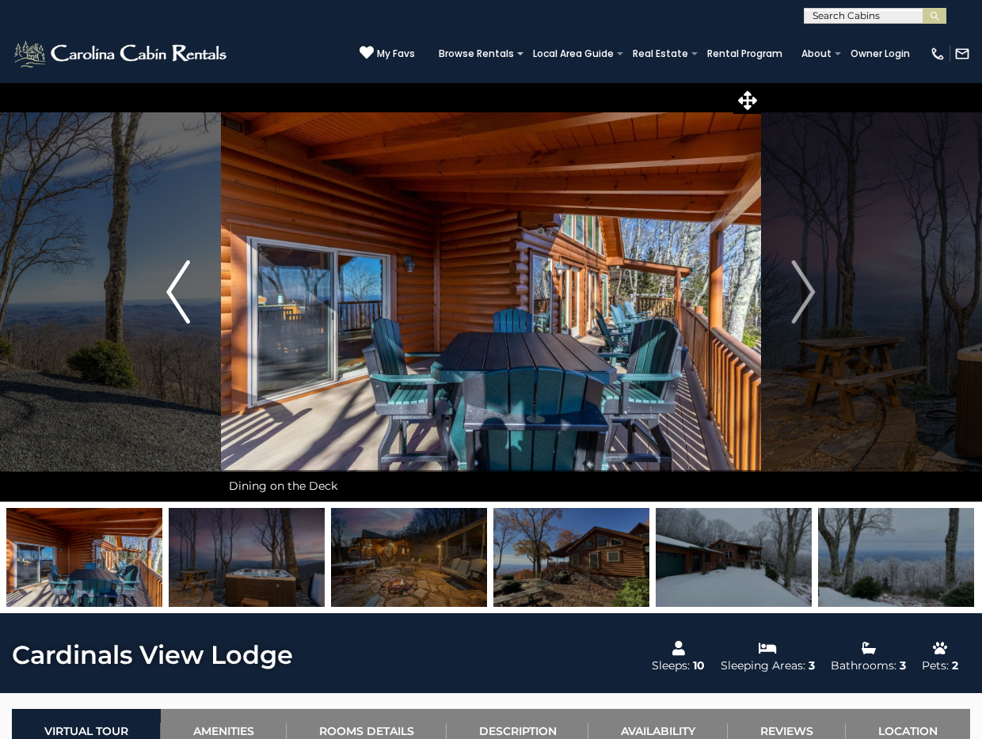
click at [174, 287] on img "Previous" at bounding box center [178, 291] width 24 height 63
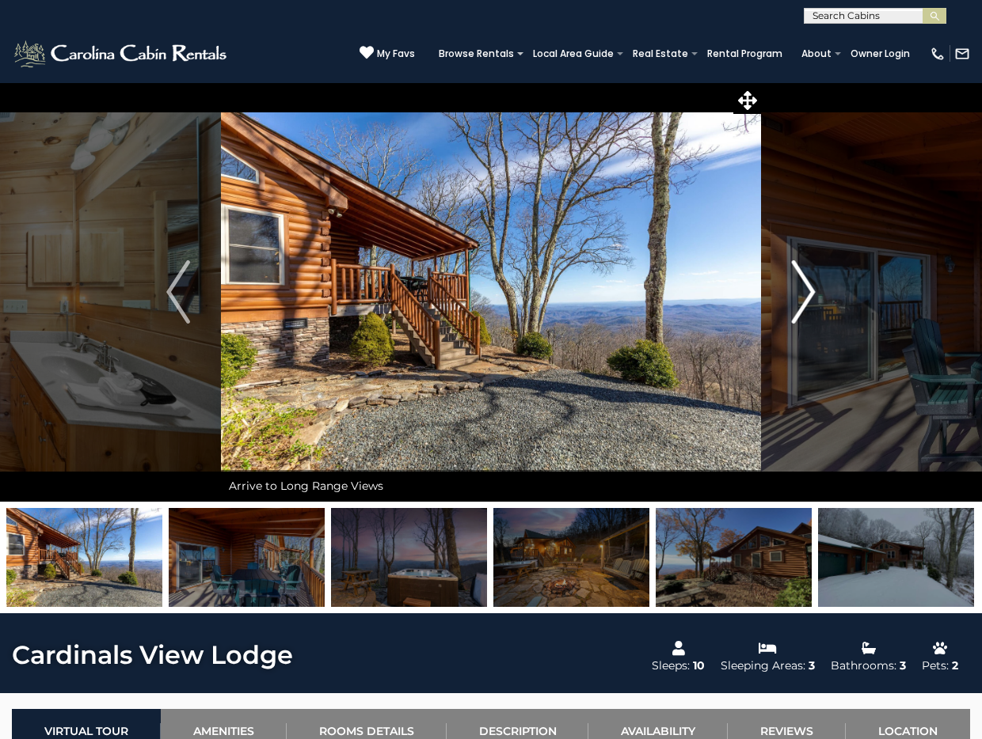
click at [782, 279] on button "Next" at bounding box center [803, 292] width 85 height 420
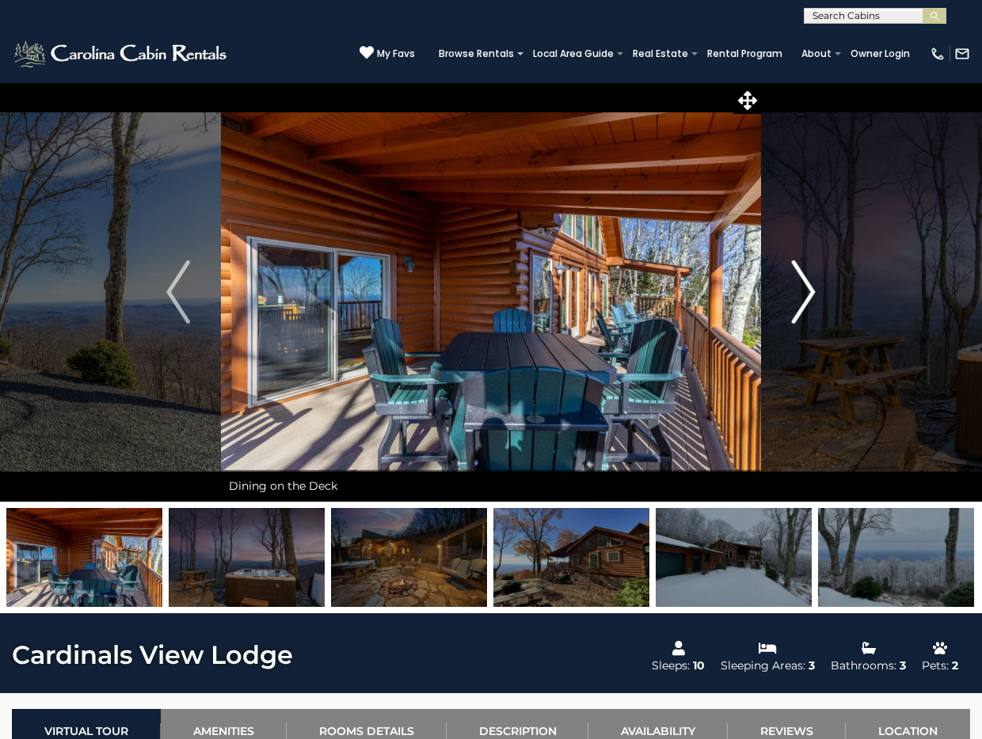
click at [792, 279] on img "Next" at bounding box center [804, 291] width 24 height 63
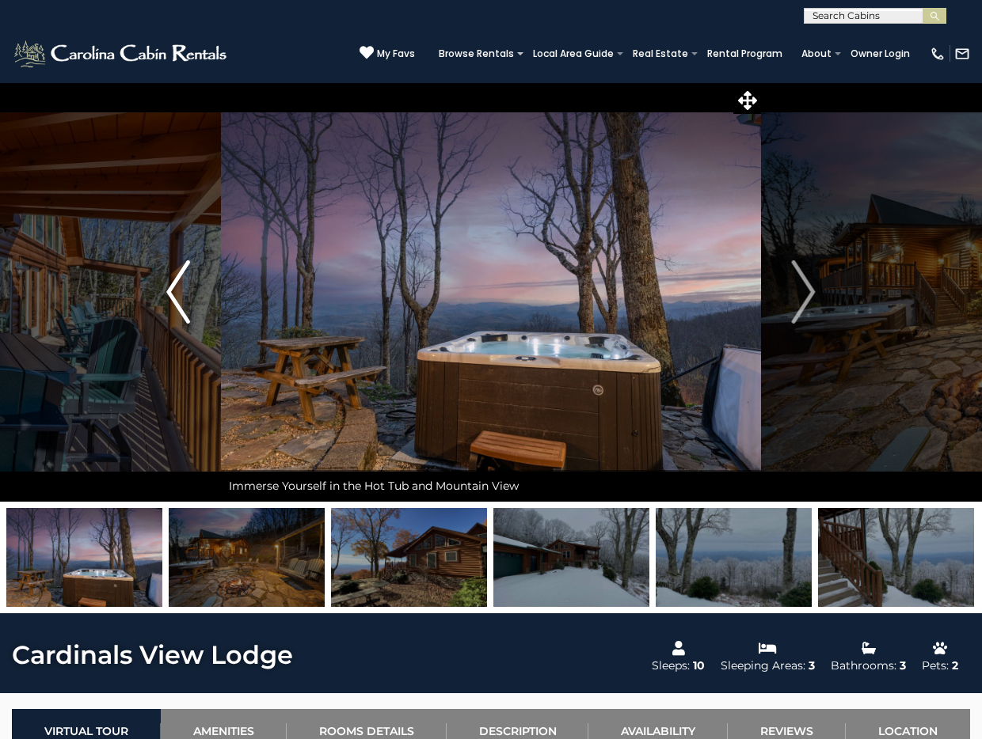
click at [182, 292] on img "Previous" at bounding box center [178, 291] width 24 height 63
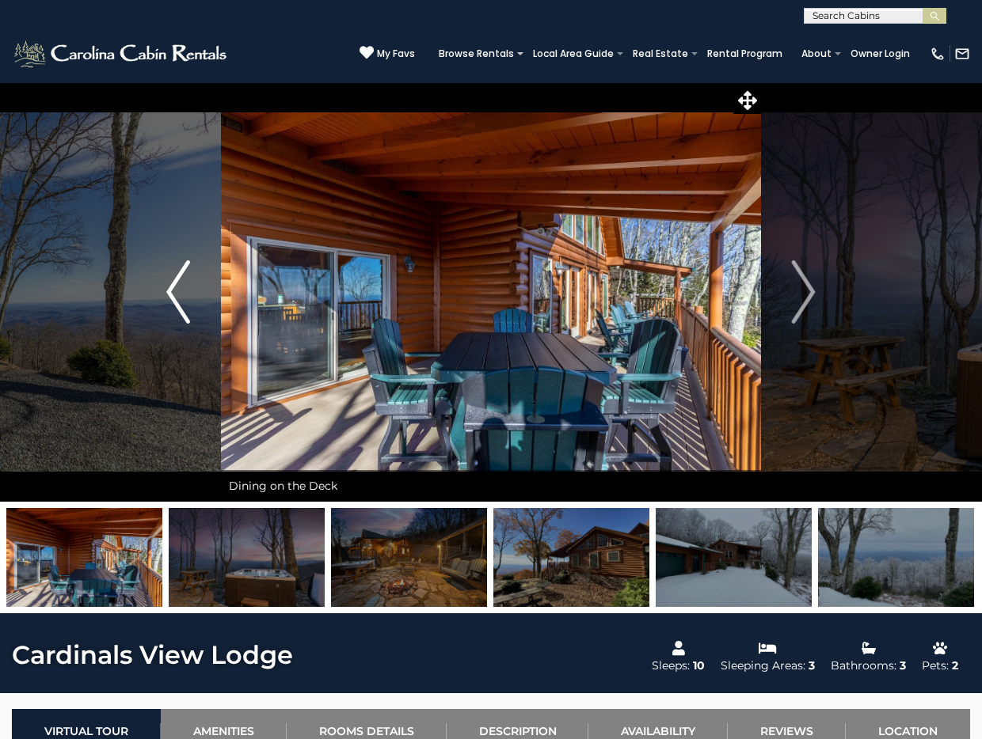
click at [182, 292] on img "Previous" at bounding box center [178, 291] width 24 height 63
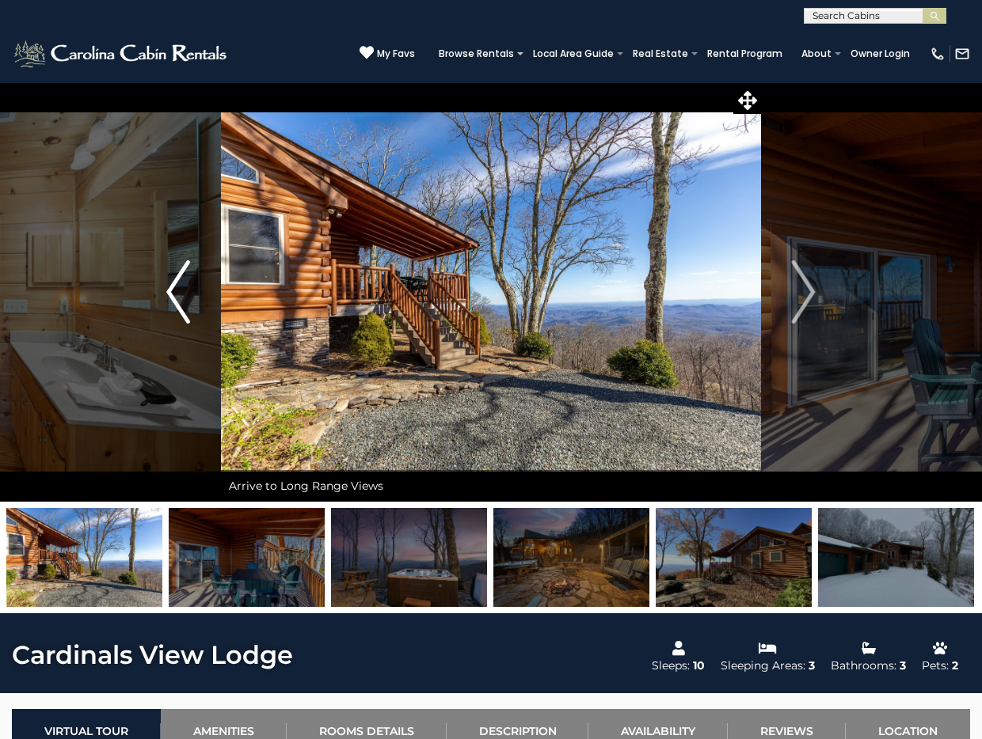
click at [182, 292] on img "Previous" at bounding box center [178, 291] width 24 height 63
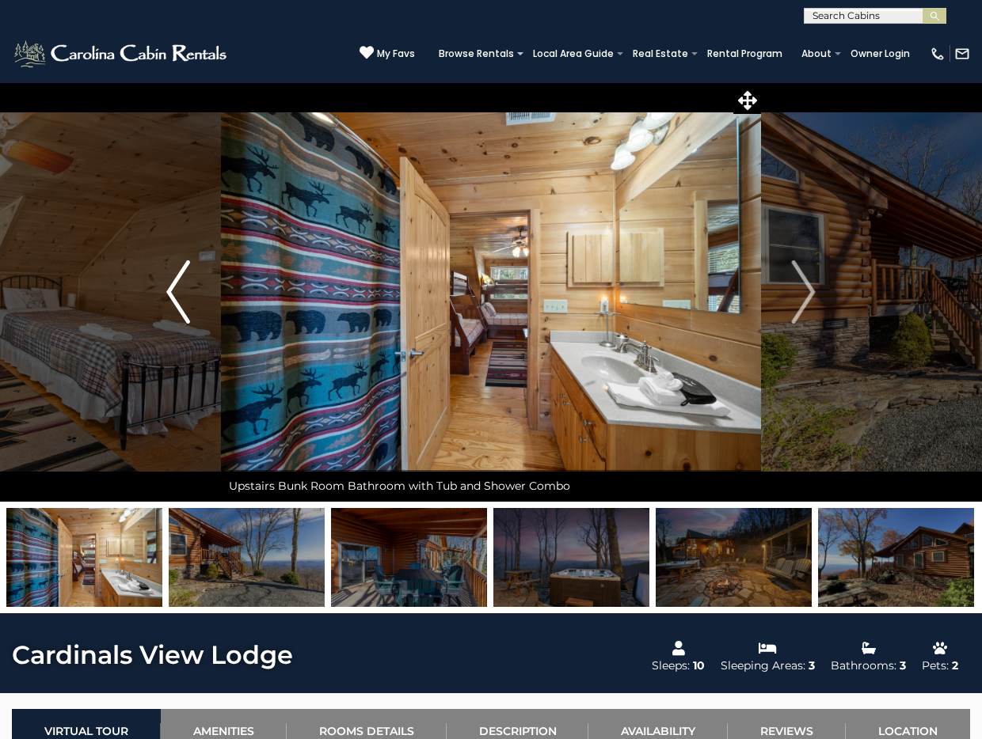
click at [182, 292] on img "Previous" at bounding box center [178, 291] width 24 height 63
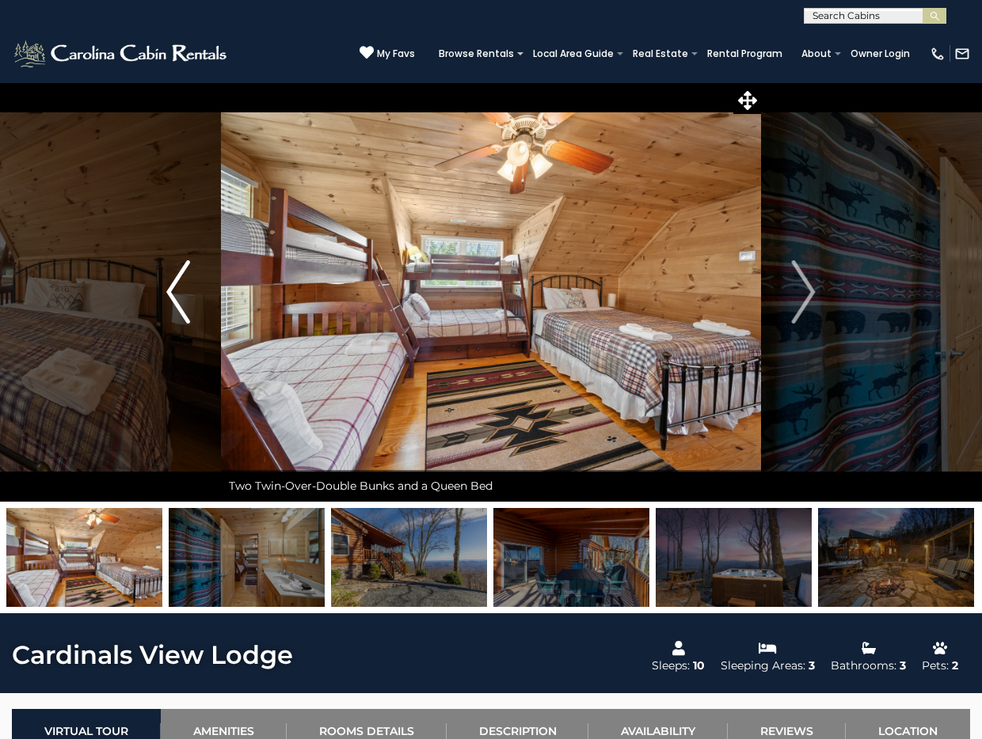
click at [182, 292] on img "Previous" at bounding box center [178, 291] width 24 height 63
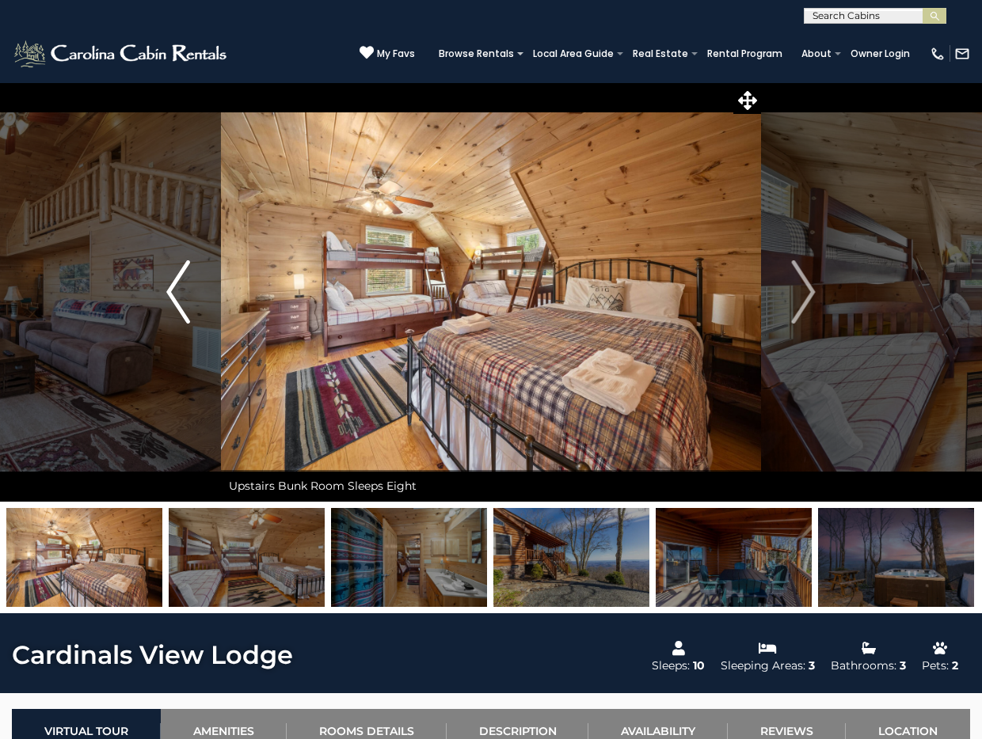
click at [182, 292] on img "Previous" at bounding box center [178, 291] width 24 height 63
